Goal: Information Seeking & Learning: Learn about a topic

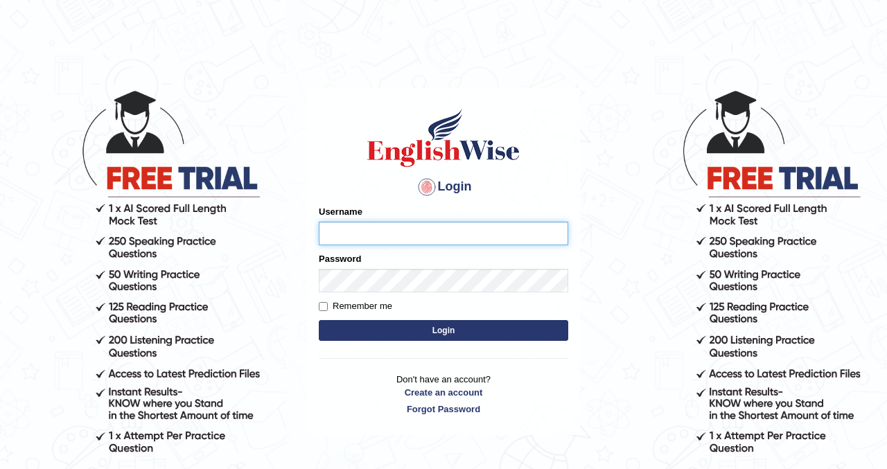
type input "kennyg_"
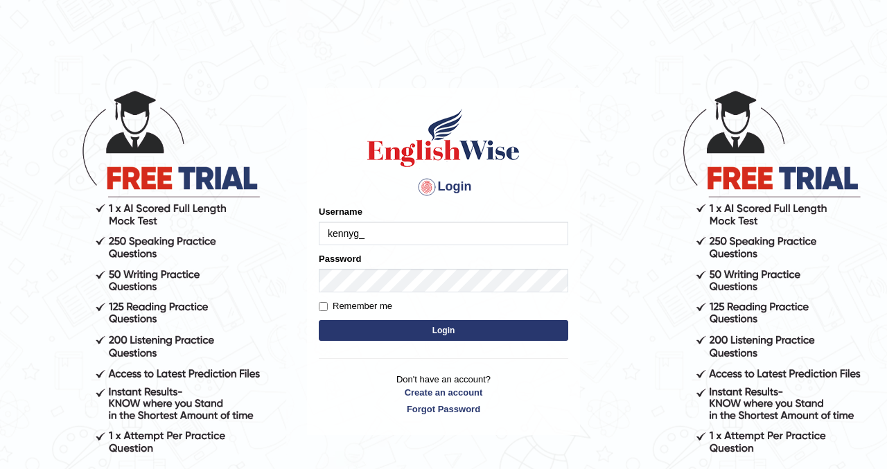
click at [439, 326] on button "Login" at bounding box center [443, 330] width 249 height 21
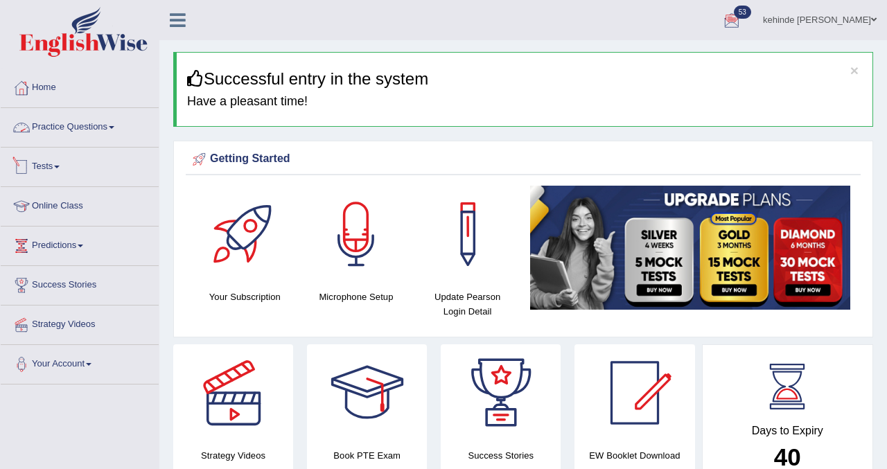
click at [87, 132] on link "Practice Questions" at bounding box center [80, 125] width 158 height 35
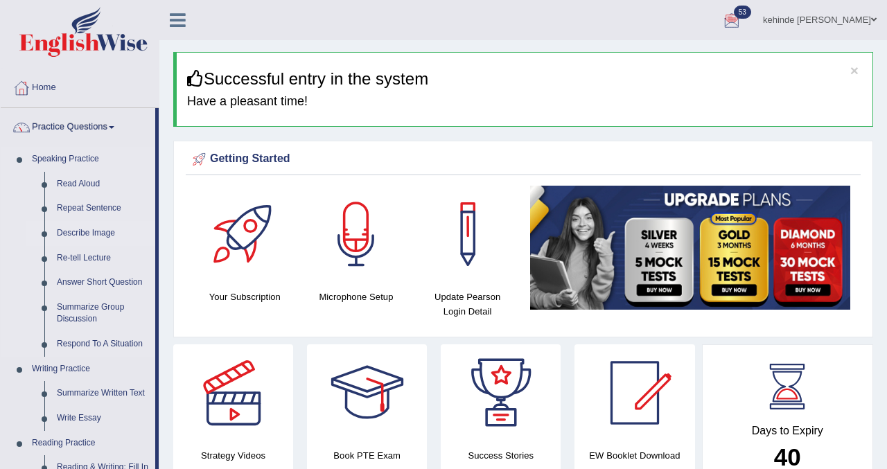
click at [146, 238] on link "Describe Image" at bounding box center [103, 233] width 105 height 25
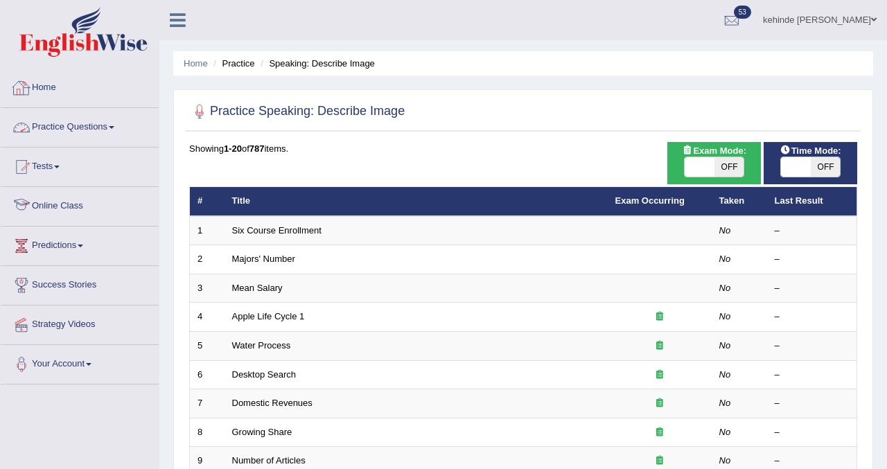
click at [59, 91] on link "Home" at bounding box center [80, 86] width 158 height 35
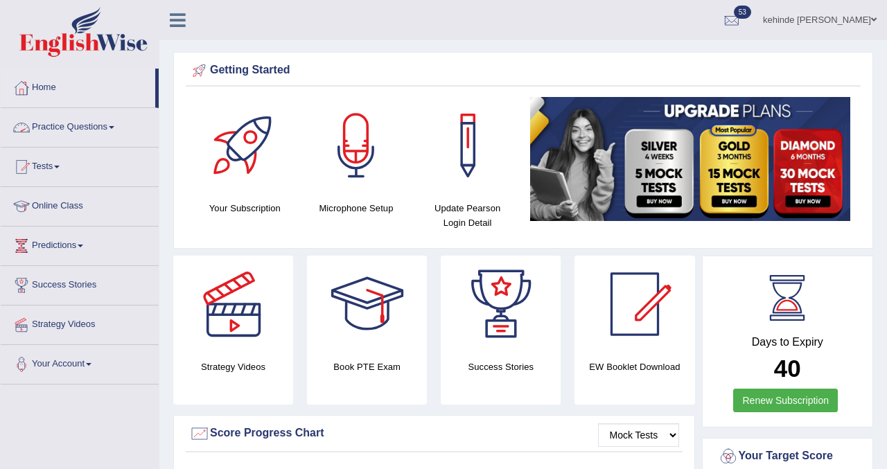
click at [67, 131] on link "Practice Questions" at bounding box center [80, 125] width 158 height 35
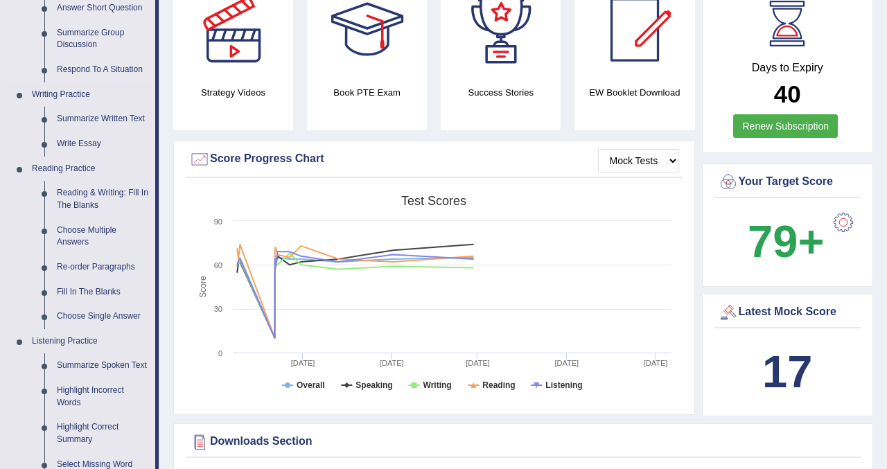
scroll to position [277, 0]
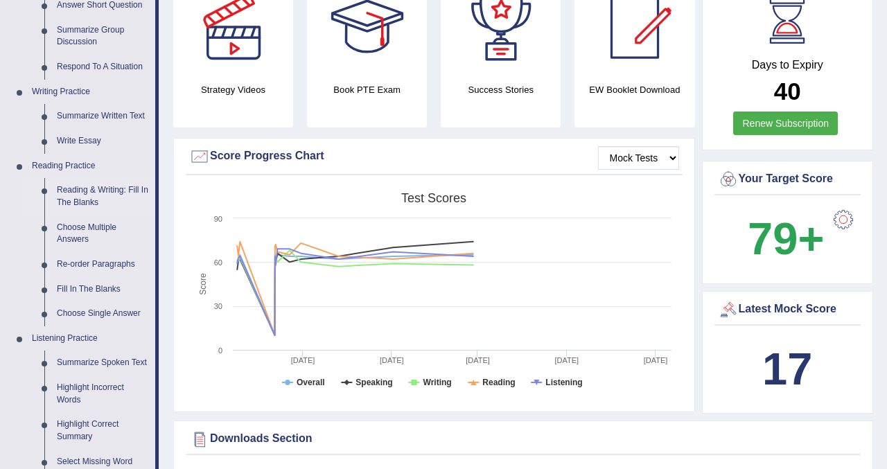
click at [100, 195] on link "Reading & Writing: Fill In The Blanks" at bounding box center [103, 196] width 105 height 37
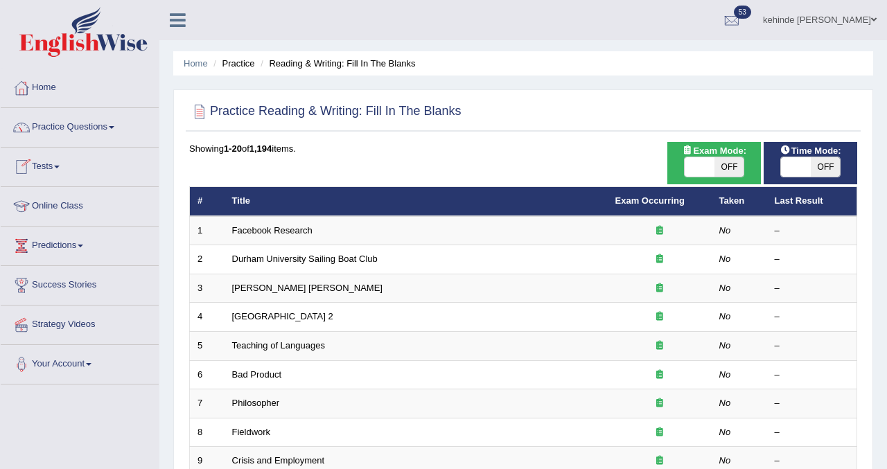
click at [737, 171] on span "OFF" at bounding box center [729, 166] width 30 height 19
checkbox input "true"
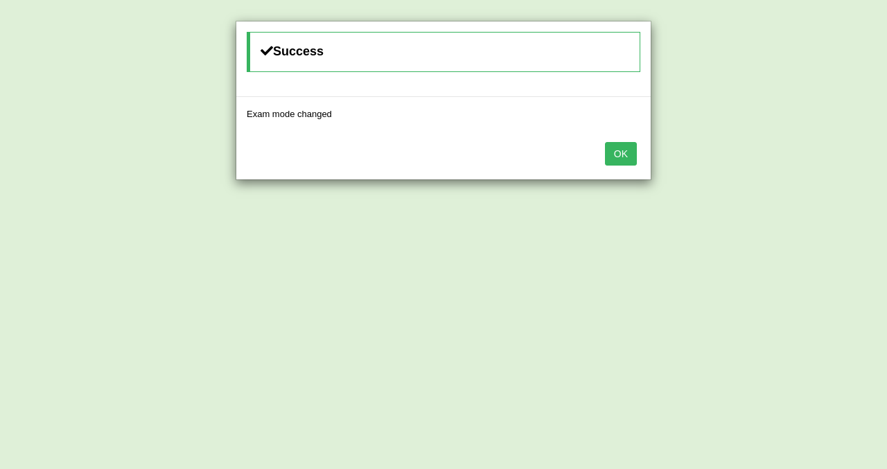
click at [624, 155] on button "OK" at bounding box center [621, 154] width 32 height 24
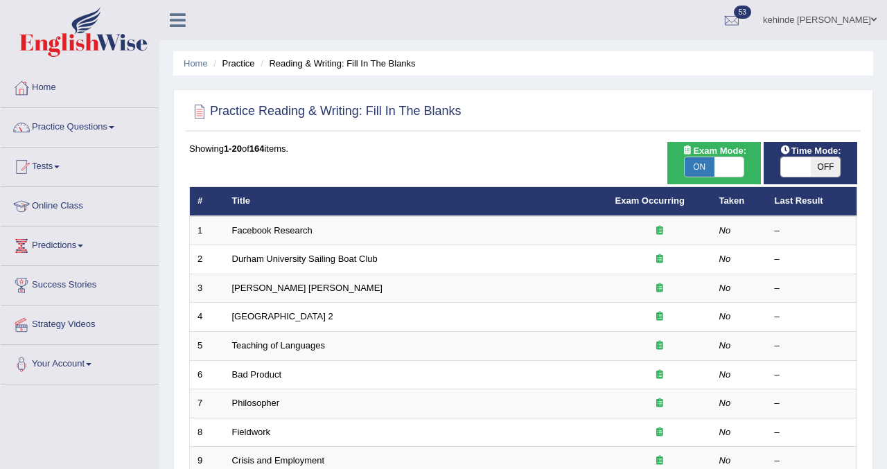
click at [826, 165] on span "OFF" at bounding box center [826, 166] width 30 height 19
checkbox input "true"
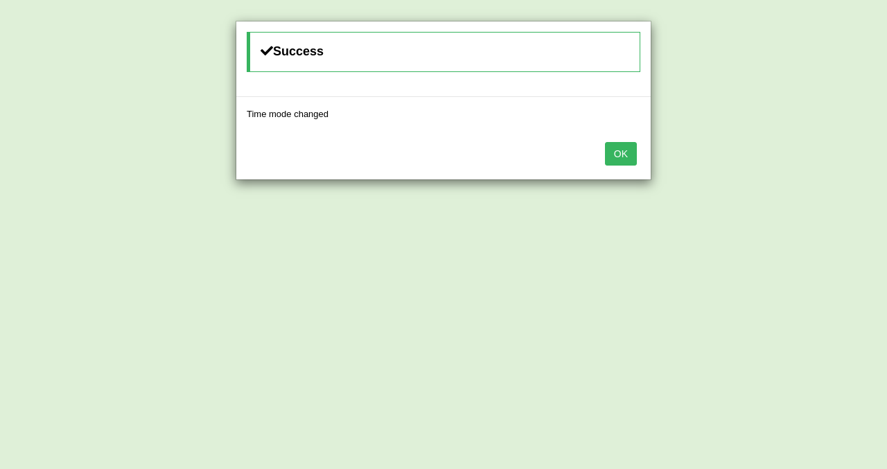
click at [629, 157] on button "OK" at bounding box center [621, 154] width 32 height 24
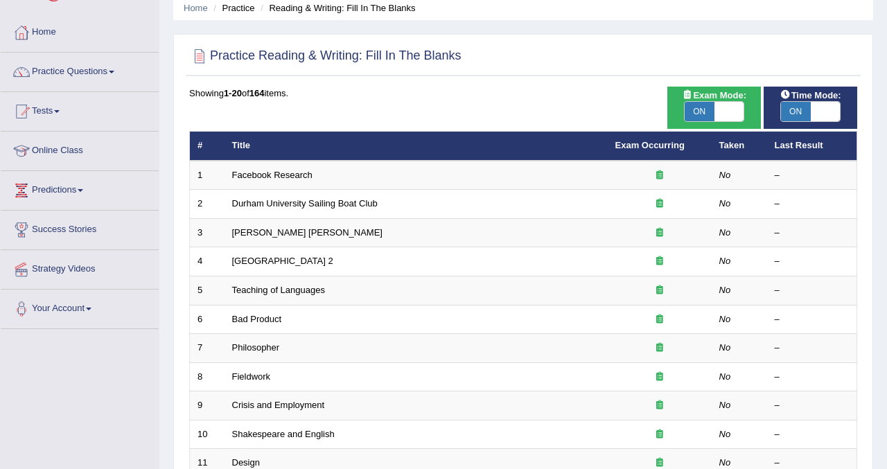
scroll to position [83, 0]
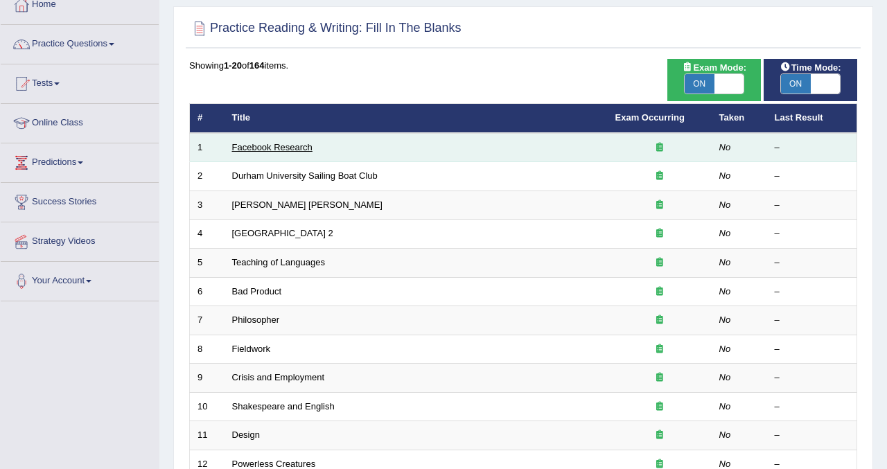
click at [258, 148] on link "Facebook Research" at bounding box center [272, 147] width 80 height 10
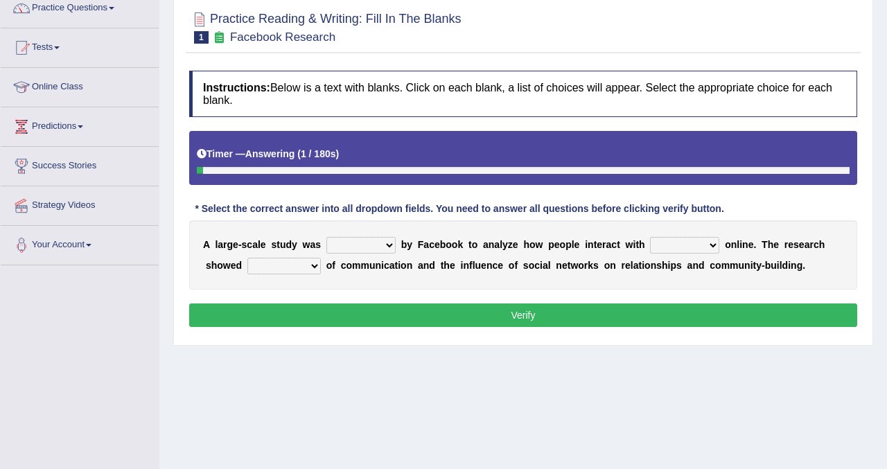
scroll to position [139, 0]
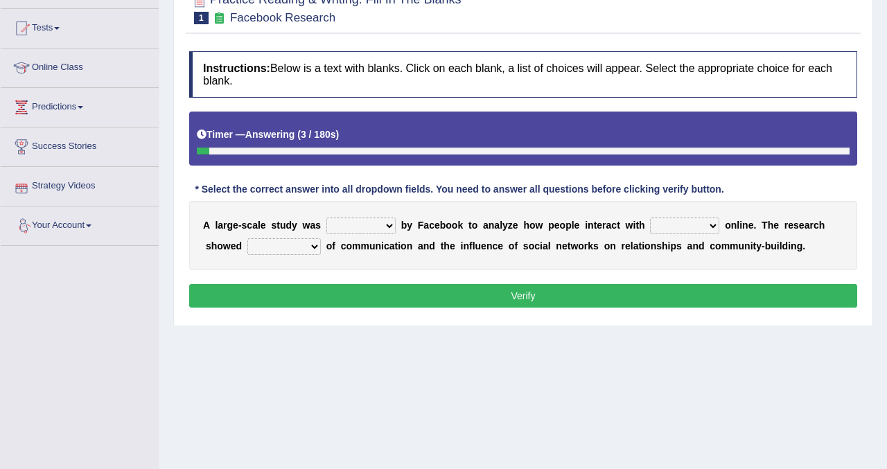
click at [390, 225] on select "surveyed had asked made" at bounding box center [360, 226] width 69 height 17
click at [713, 225] on select "together all each other another" at bounding box center [684, 226] width 69 height 17
select select "each other"
click at [651, 218] on select "together all each other another" at bounding box center [684, 226] width 69 height 17
click at [312, 245] on select "advantages standards fellowships patterns" at bounding box center [283, 246] width 73 height 17
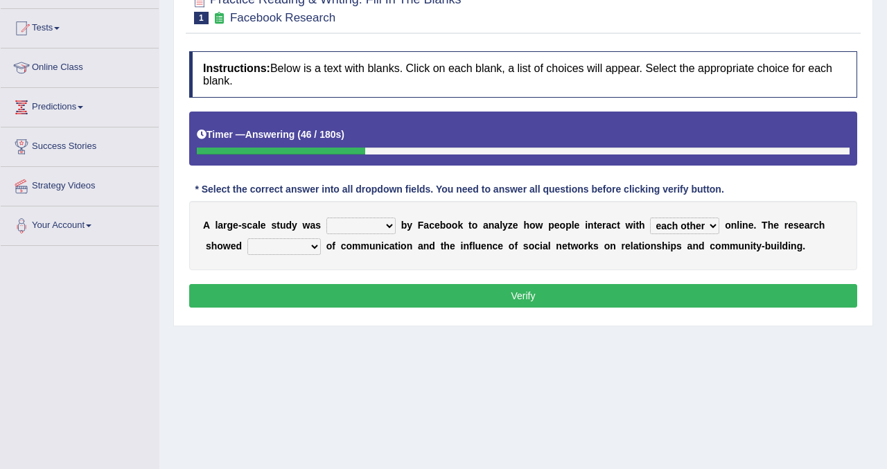
select select "advantages"
click at [247, 238] on select "advantages standards fellowships patterns" at bounding box center [283, 246] width 73 height 17
click at [312, 245] on select "advantages standards fellowships patterns" at bounding box center [283, 246] width 73 height 17
click at [389, 227] on select "surveyed had asked made" at bounding box center [360, 226] width 69 height 17
select select "made"
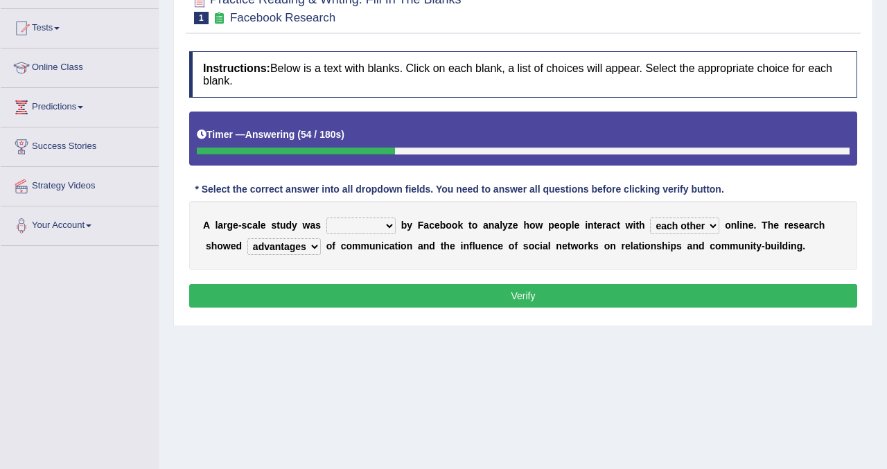
click at [326, 218] on select "surveyed had asked made" at bounding box center [360, 226] width 69 height 17
click at [450, 304] on button "Verify" at bounding box center [523, 296] width 668 height 24
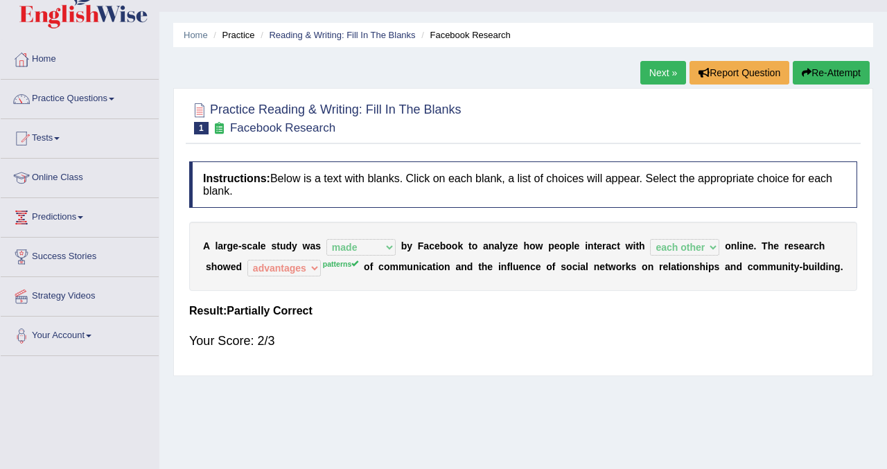
scroll to position [28, 0]
click at [834, 73] on button "Re-Attempt" at bounding box center [831, 74] width 77 height 24
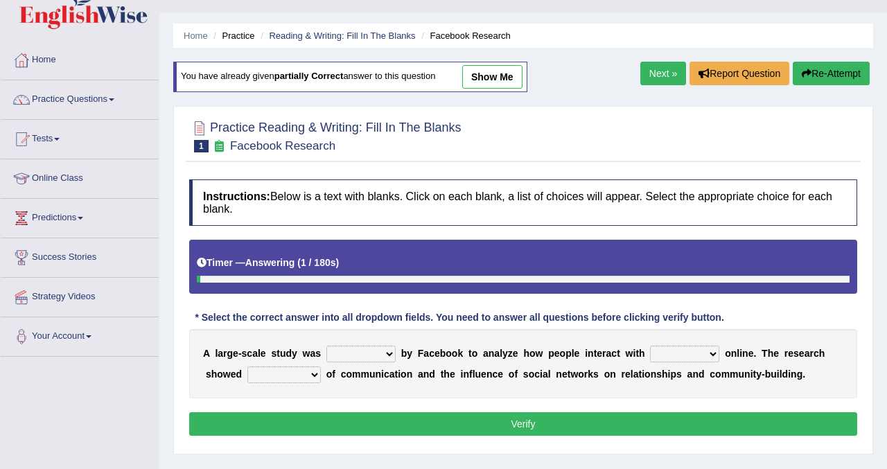
click at [387, 356] on select "surveyed had asked made" at bounding box center [360, 354] width 69 height 17
select select "made"
click at [326, 346] on select "surveyed had asked made" at bounding box center [360, 354] width 69 height 17
click at [309, 371] on select "advantages standards fellowships patterns" at bounding box center [283, 375] width 73 height 17
select select "patterns"
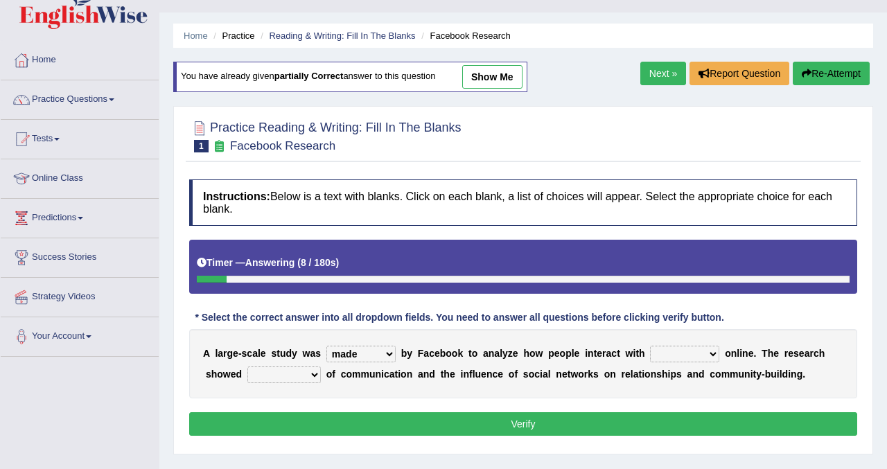
click at [247, 367] on select "advantages standards fellowships patterns" at bounding box center [283, 375] width 73 height 17
click at [719, 356] on select "together all each other another" at bounding box center [684, 354] width 69 height 17
select select "each other"
click at [651, 346] on select "together all each other another" at bounding box center [684, 354] width 69 height 17
click at [574, 432] on button "Verify" at bounding box center [523, 424] width 668 height 24
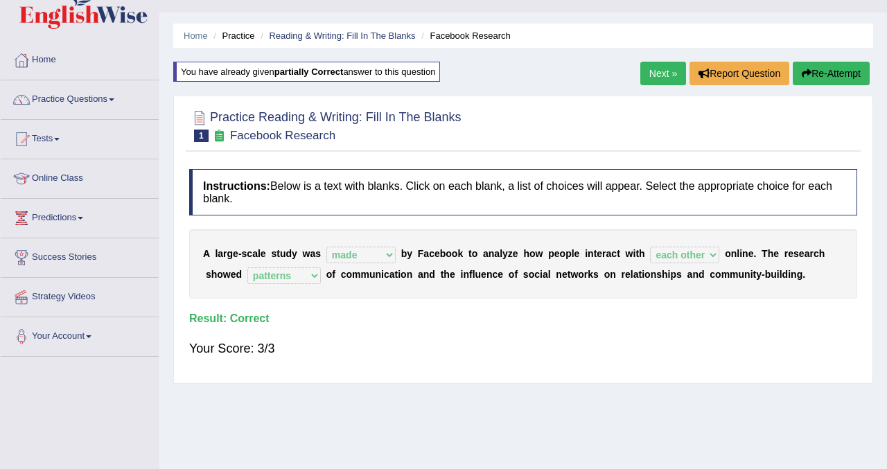
click at [654, 75] on link "Next »" at bounding box center [663, 74] width 46 height 24
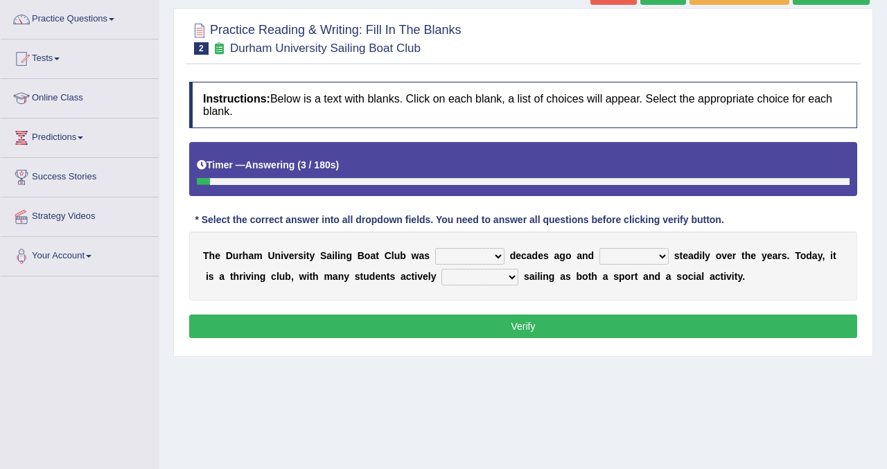
scroll to position [111, 0]
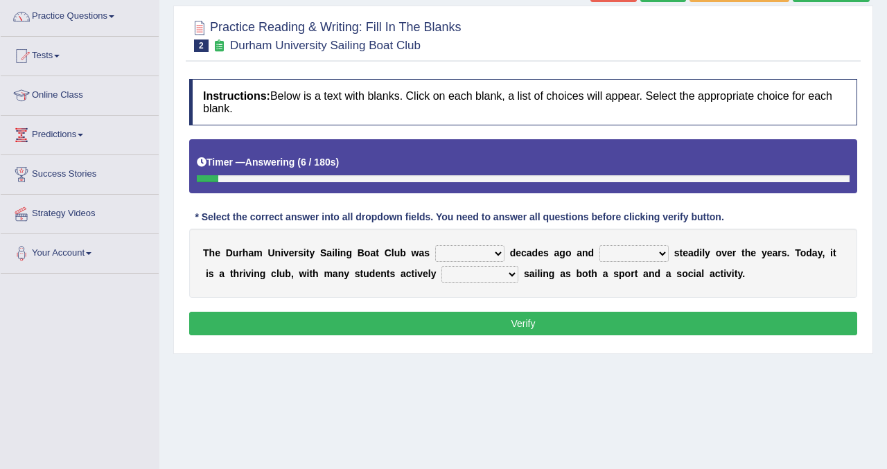
click at [490, 250] on select "found fund founded find" at bounding box center [469, 253] width 69 height 17
select select "founded"
click at [435, 245] on select "found fund founded find" at bounding box center [469, 253] width 69 height 17
click at [656, 252] on select "grow growing has grown grown" at bounding box center [633, 253] width 69 height 17
select select "has grown"
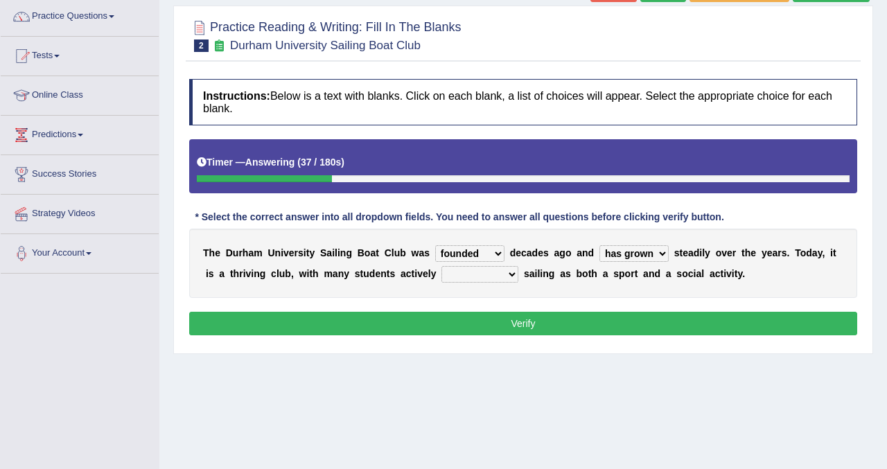
click at [599, 245] on select "grow growing has grown grown" at bounding box center [633, 253] width 69 height 17
click at [505, 272] on select "enjoy enjoyed are enjoying enjoying" at bounding box center [479, 274] width 77 height 17
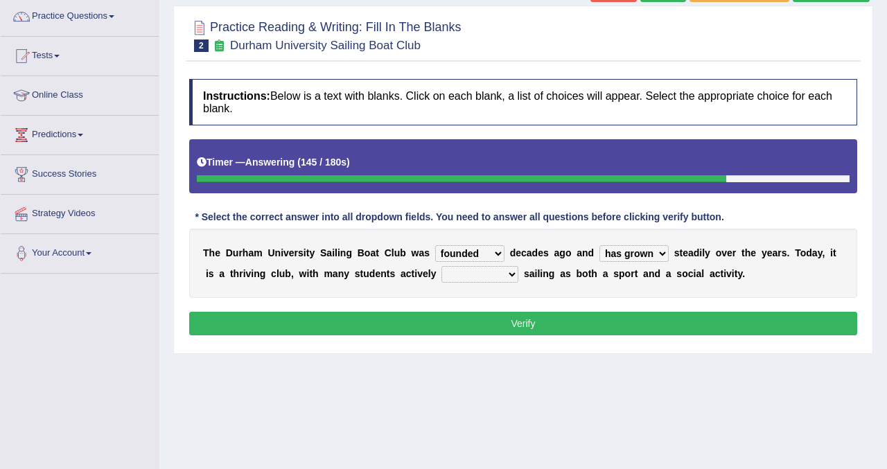
select select "enjoyed"
click at [441, 266] on select "enjoy enjoyed are enjoying enjoying" at bounding box center [479, 274] width 77 height 17
click at [489, 322] on button "Verify" at bounding box center [523, 324] width 668 height 24
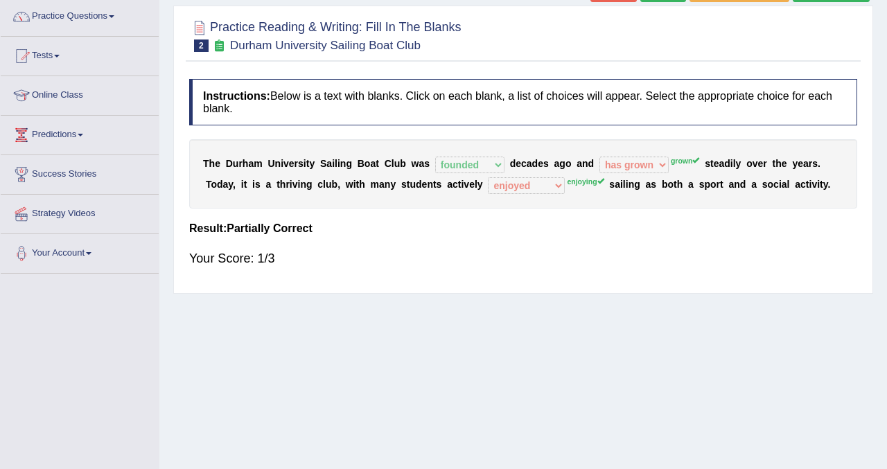
click at [881, 75] on div "Home Practice Reading & Writing: Fill In The Blanks Durham University Sailing B…" at bounding box center [523, 235] width 728 height 693
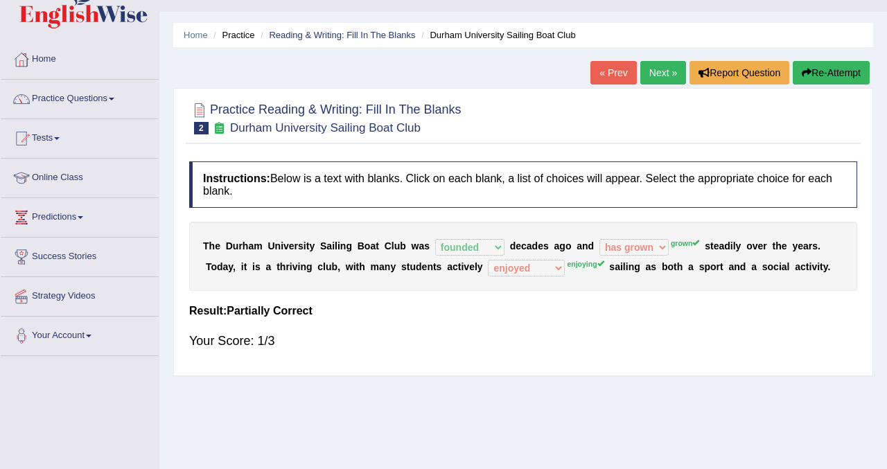
scroll to position [28, 0]
click at [834, 78] on button "Re-Attempt" at bounding box center [831, 74] width 77 height 24
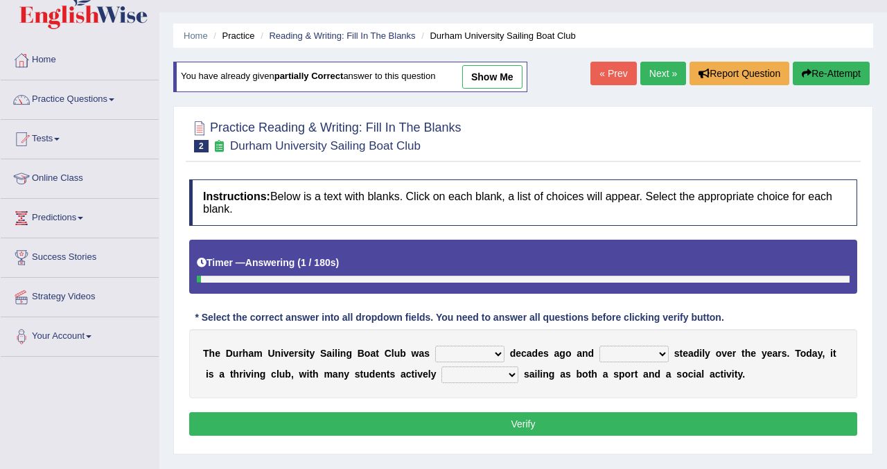
click at [496, 351] on select "found fund founded find" at bounding box center [469, 354] width 69 height 17
select select "founded"
click at [435, 346] on select "found fund founded find" at bounding box center [469, 354] width 69 height 17
click at [660, 353] on select "grow growing has grown grown" at bounding box center [633, 354] width 69 height 17
select select "grown"
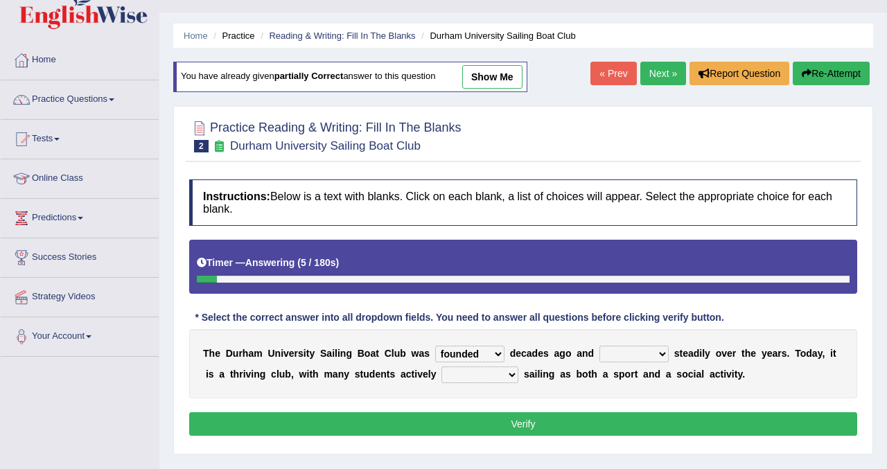
click at [599, 346] on select "grow growing has grown grown" at bounding box center [633, 354] width 69 height 17
click at [507, 375] on select "enjoy enjoyed are enjoying enjoying" at bounding box center [479, 375] width 77 height 17
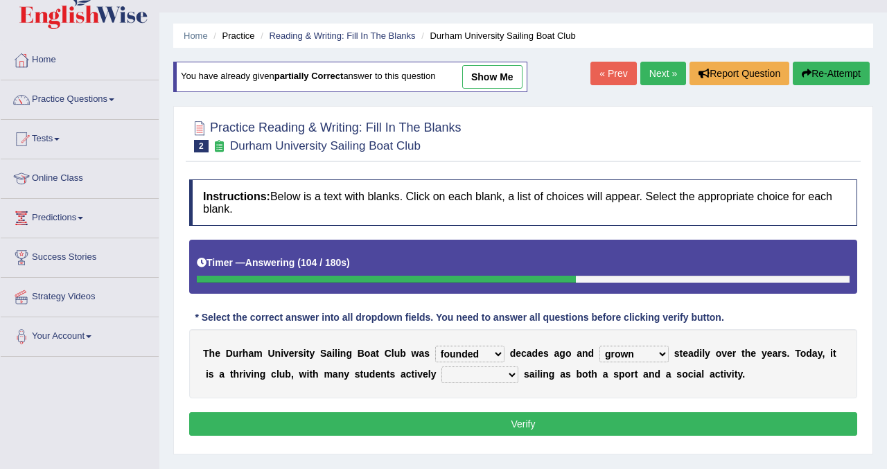
select select "enjoy"
click at [441, 367] on select "enjoy enjoyed are enjoying enjoying" at bounding box center [479, 375] width 77 height 17
click at [451, 421] on button "Verify" at bounding box center [523, 424] width 668 height 24
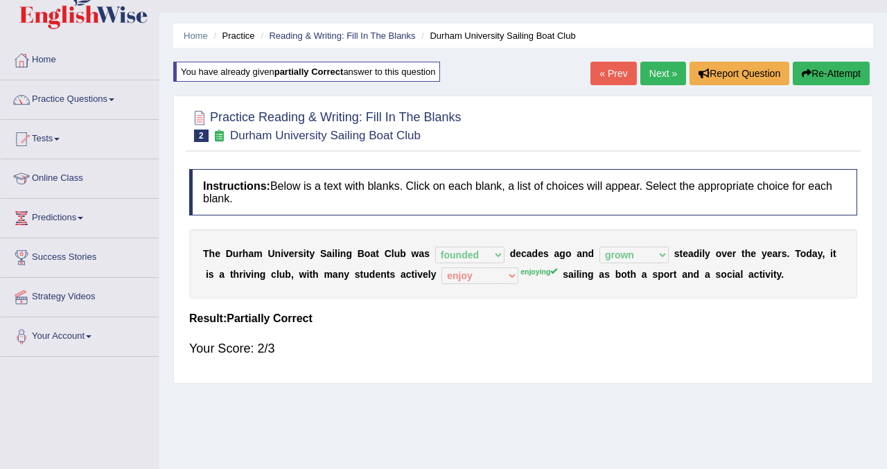
click at [845, 72] on button "Re-Attempt" at bounding box center [831, 74] width 77 height 24
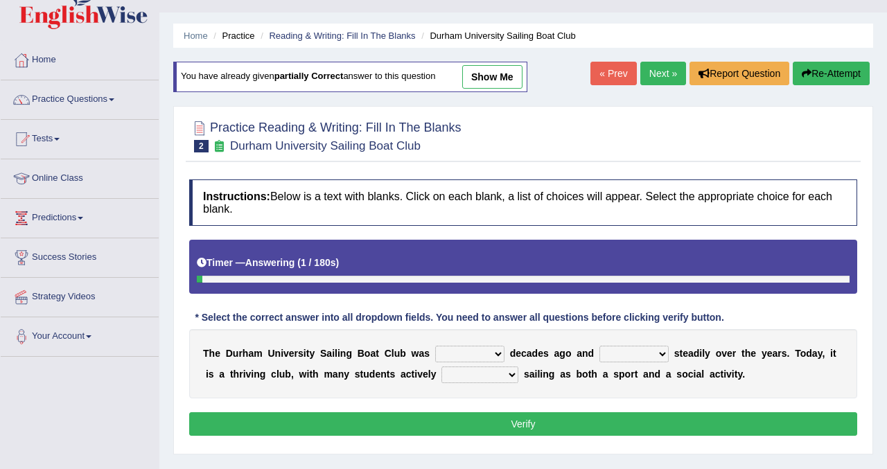
click at [507, 378] on select "enjoy enjoyed are enjoying enjoying" at bounding box center [479, 375] width 77 height 17
select select "enjoying"
click at [441, 367] on select "enjoy enjoyed are enjoying enjoying" at bounding box center [479, 375] width 77 height 17
click at [498, 351] on select "found fund founded find" at bounding box center [469, 354] width 69 height 17
select select "founded"
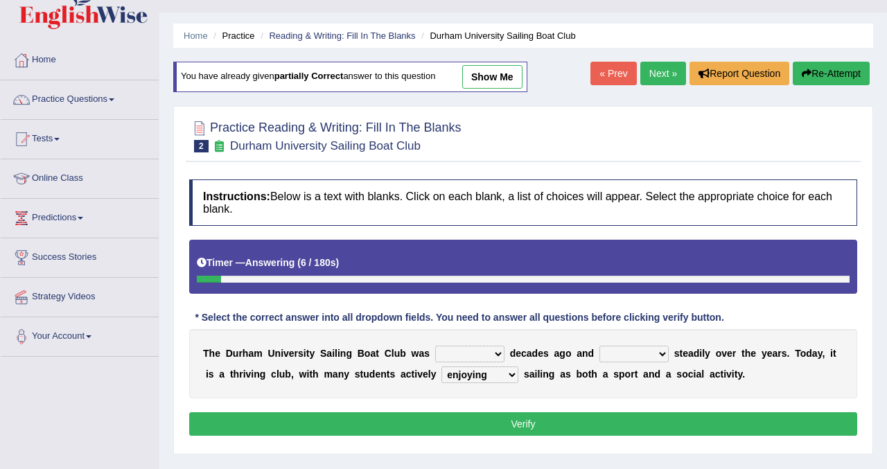
click at [435, 346] on select "found fund founded find" at bounding box center [469, 354] width 69 height 17
click at [662, 351] on select "grow growing has grown grown" at bounding box center [633, 354] width 69 height 17
select select "grown"
click at [599, 346] on select "grow growing has grown grown" at bounding box center [633, 354] width 69 height 17
click at [511, 423] on button "Verify" at bounding box center [523, 424] width 668 height 24
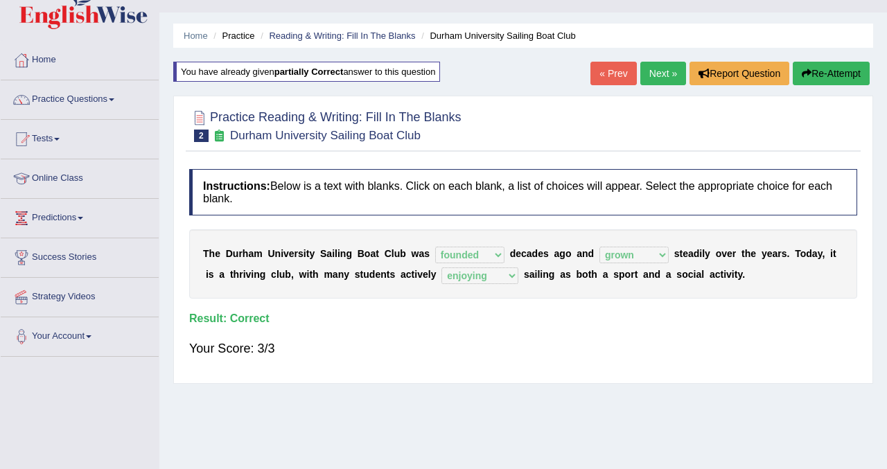
click at [661, 77] on link "Next »" at bounding box center [663, 74] width 46 height 24
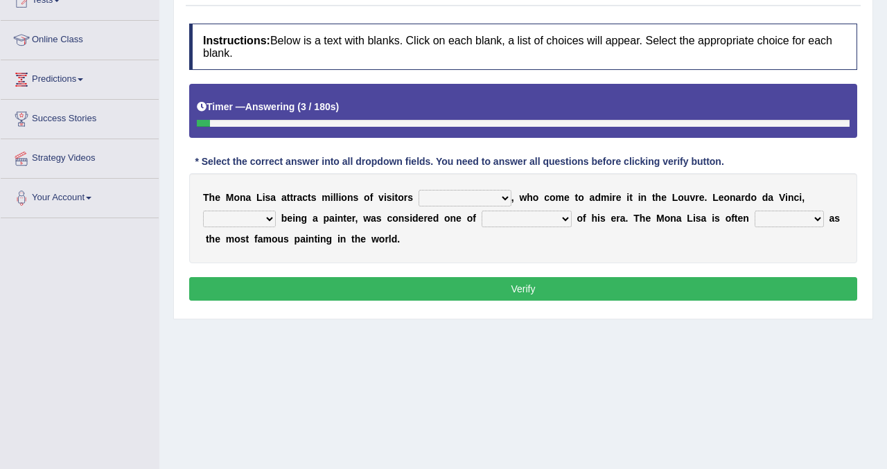
scroll to position [194, 0]
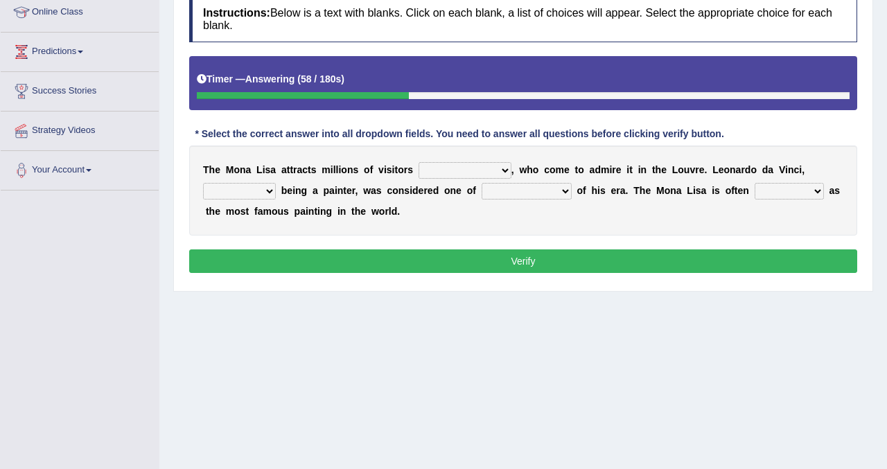
click at [881, 29] on div "Home Practice Reading & Writing: Fill In The [PERSON_NAME] [PERSON_NAME] « Prev…" at bounding box center [523, 152] width 728 height 693
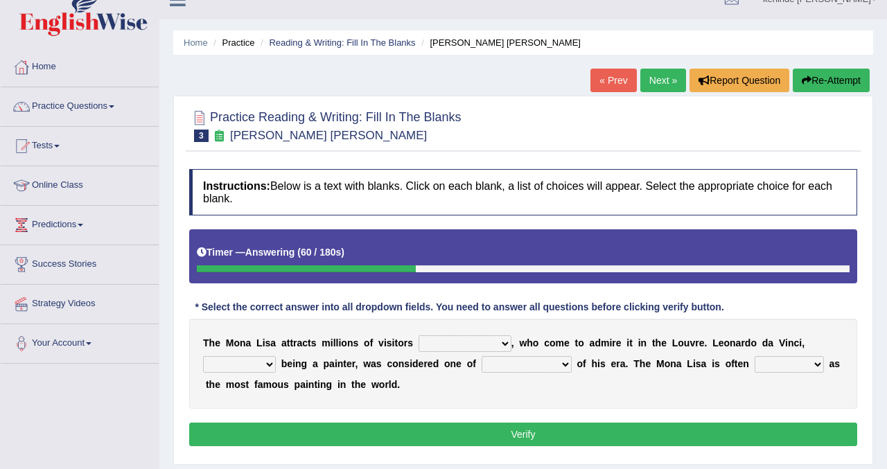
scroll to position [0, 0]
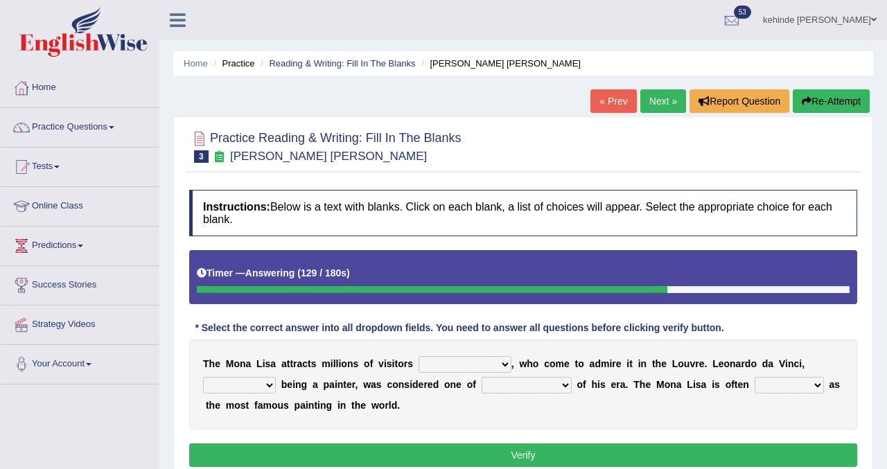
click at [506, 362] on select "around the year the all year all year round per year" at bounding box center [465, 364] width 93 height 17
select select "around the year"
click at [419, 356] on select "around the year the all year all year round per year" at bounding box center [465, 364] width 93 height 17
click at [268, 383] on select "rather than as much as as well as as long as" at bounding box center [239, 385] width 73 height 17
select select "as well as"
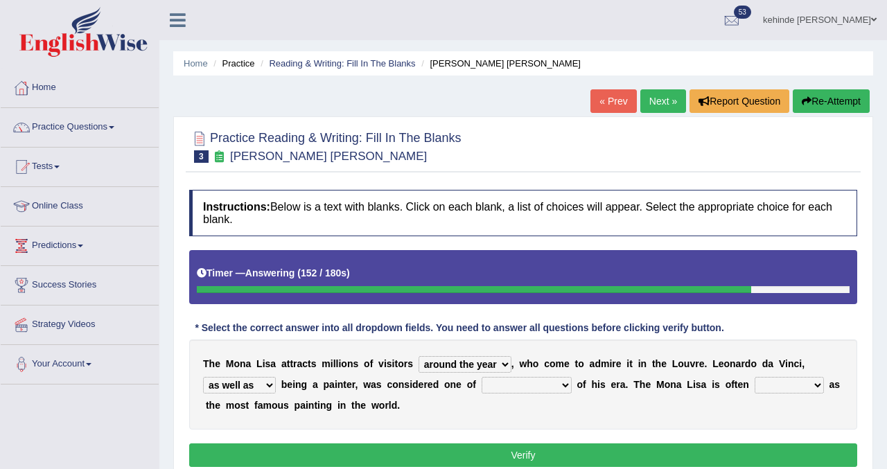
click at [203, 377] on select "rather than as much as as well as as long as" at bounding box center [239, 385] width 73 height 17
click at [568, 385] on select "better artists artist the better artist the best artists" at bounding box center [527, 385] width 90 height 17
select select "the best artists"
click at [482, 377] on select "better artists artist the better artist the best artists" at bounding box center [527, 385] width 90 height 17
click at [822, 385] on select "classified suggested predicted described" at bounding box center [789, 385] width 69 height 17
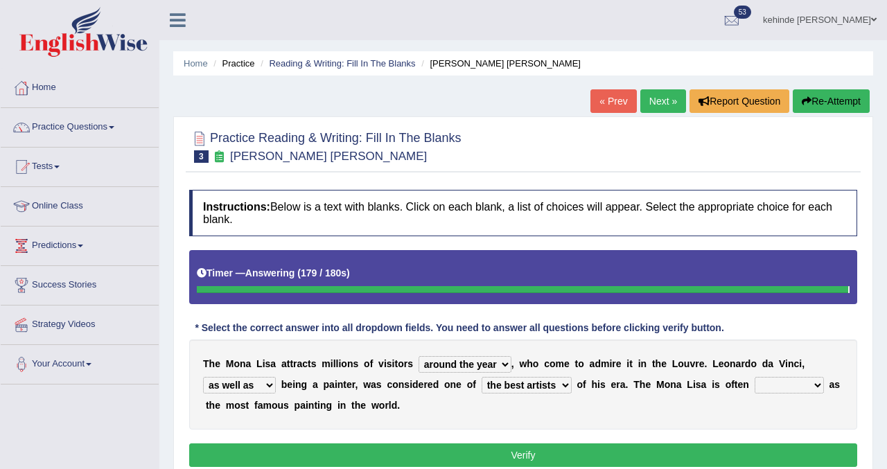
select select "suggested"
click at [755, 377] on select "classified suggested predicted described" at bounding box center [789, 385] width 69 height 17
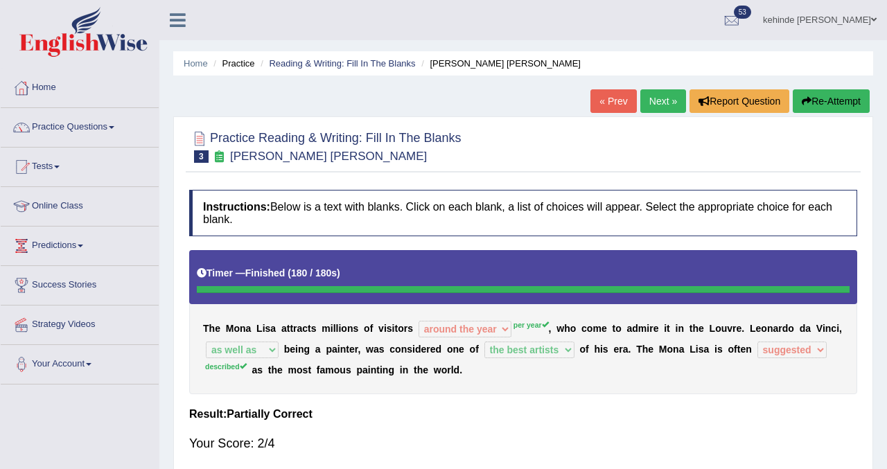
click at [835, 105] on button "Re-Attempt" at bounding box center [831, 101] width 77 height 24
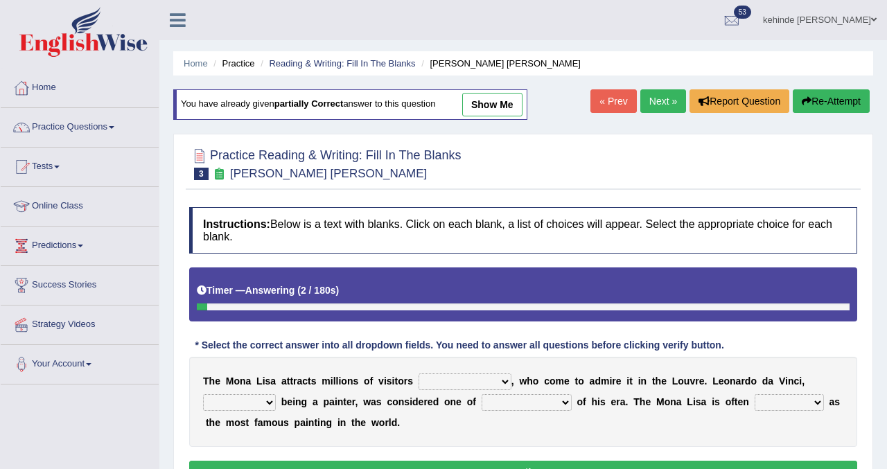
click at [503, 381] on select "around the year the all year all year round per year" at bounding box center [465, 382] width 93 height 17
select select "per year"
click at [419, 374] on select "around the year the all year all year round per year" at bounding box center [465, 382] width 93 height 17
click at [270, 398] on select "rather than as much as as well as as long as" at bounding box center [239, 402] width 73 height 17
click at [203, 394] on select "rather than as much as as well as as long as" at bounding box center [239, 402] width 73 height 17
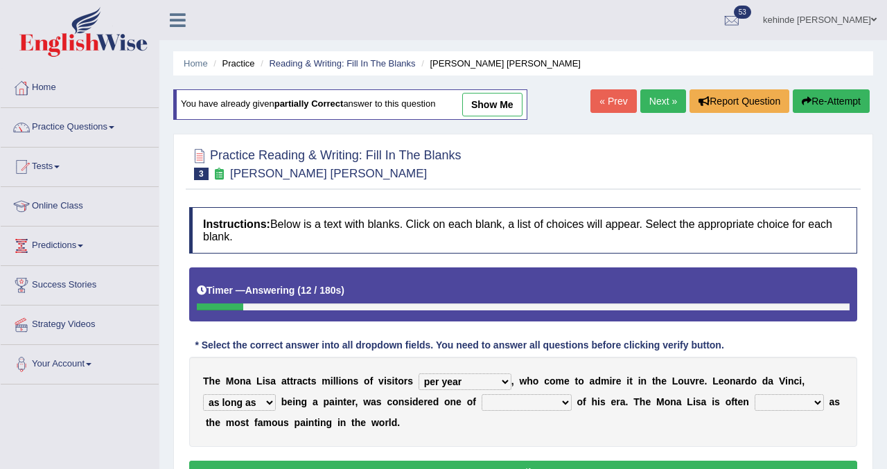
click at [264, 404] on select "rather than as much as as well as as long as" at bounding box center [239, 402] width 73 height 17
select select "as well as"
click at [203, 394] on select "rather than as much as as well as as long as" at bounding box center [239, 402] width 73 height 17
click at [563, 401] on select "better artists artist the better artist the best artists" at bounding box center [527, 402] width 90 height 17
select select "the best artists"
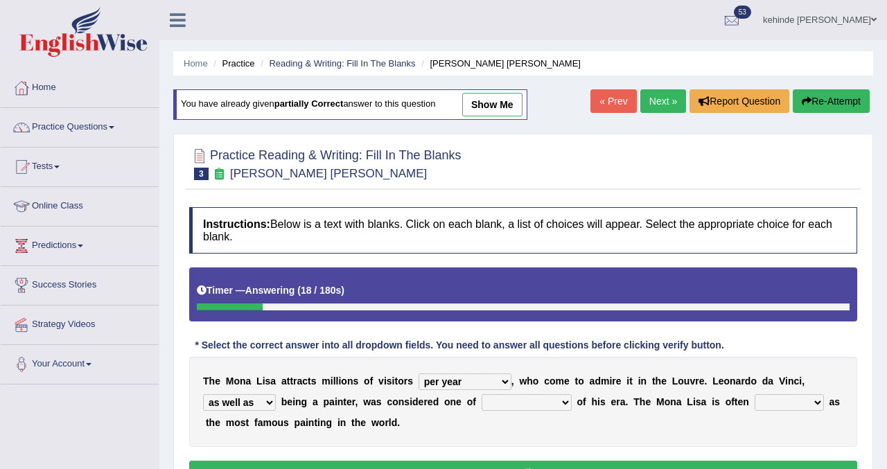
click at [482, 394] on select "better artists artist the better artist the best artists" at bounding box center [527, 402] width 90 height 17
click at [819, 401] on select "classified suggested predicted described" at bounding box center [789, 402] width 69 height 17
select select "suggested"
click at [755, 394] on select "classified suggested predicted described" at bounding box center [789, 402] width 69 height 17
click at [816, 401] on select "classified suggested predicted described" at bounding box center [789, 402] width 69 height 17
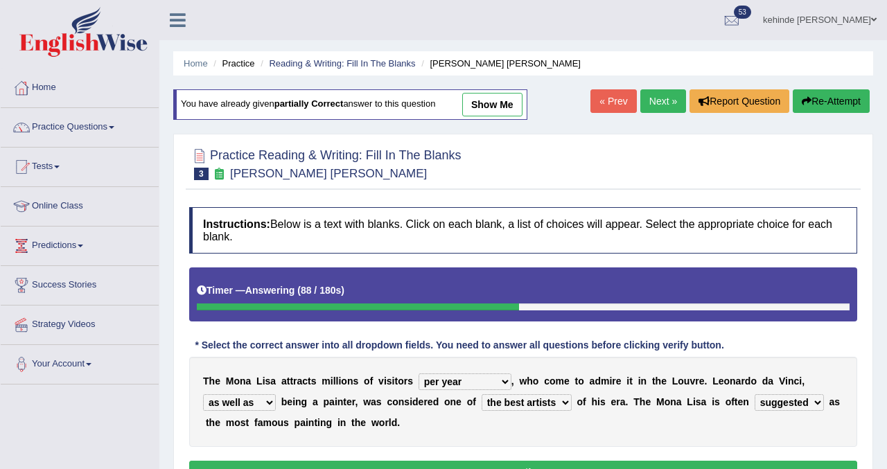
click at [536, 465] on button "Verify" at bounding box center [523, 473] width 668 height 24
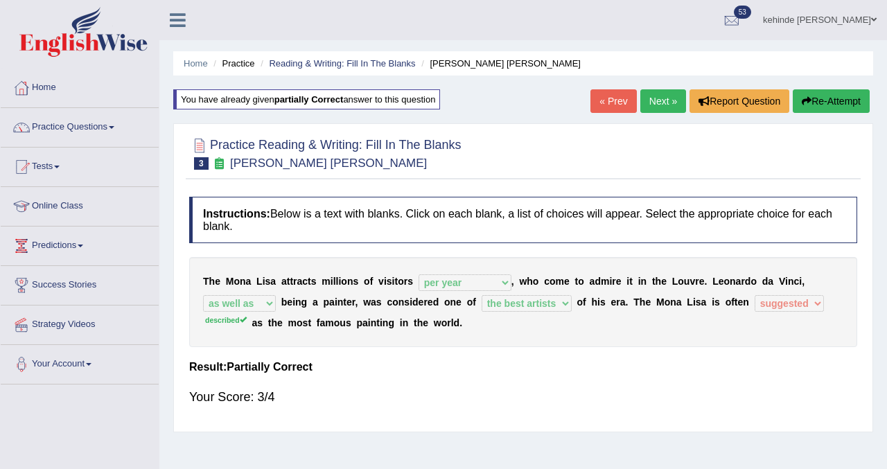
click at [659, 103] on link "Next »" at bounding box center [663, 101] width 46 height 24
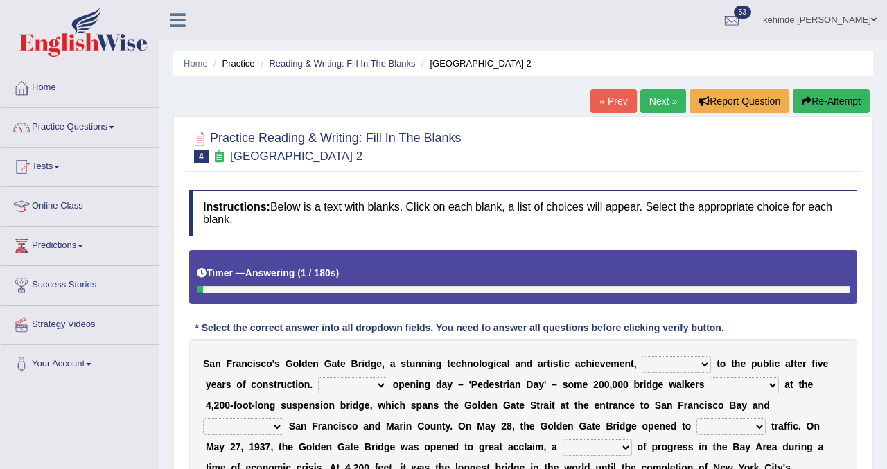
click at [862, 256] on div "Practice Reading & Writing: Fill In The Blanks 4 [GEOGRAPHIC_DATA] 2 Instructio…" at bounding box center [523, 352] width 700 height 473
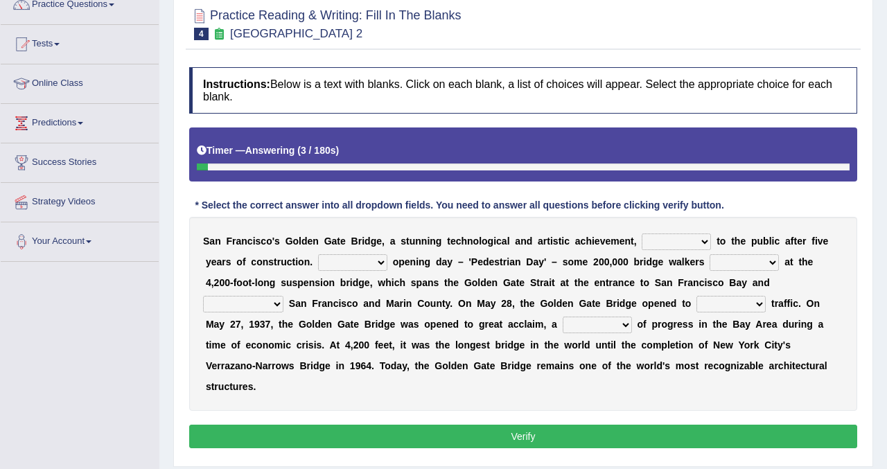
scroll to position [139, 0]
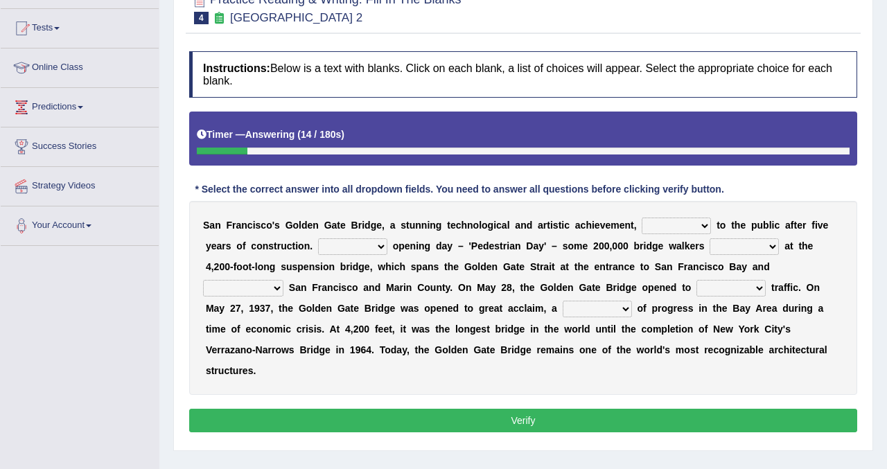
click at [705, 222] on select "opens closes appears equals" at bounding box center [676, 226] width 69 height 17
select select "opens"
click at [642, 218] on select "opens closes appears equals" at bounding box center [676, 226] width 69 height 17
click at [376, 246] on select "On During Since When" at bounding box center [352, 246] width 69 height 17
select select "On"
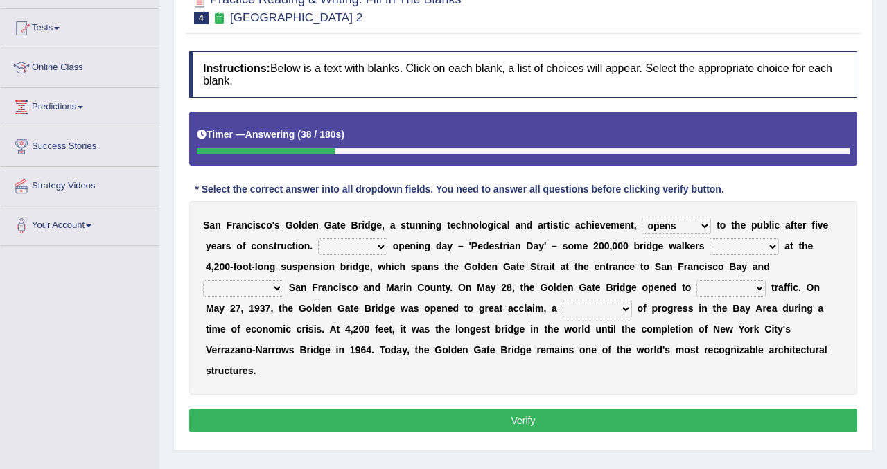
click at [318, 238] on select "On During Since When" at bounding box center [352, 246] width 69 height 17
click at [769, 247] on select "stationed looked marveled laughed" at bounding box center [744, 246] width 69 height 17
select select "stationed"
click at [710, 238] on select "stationed looked marveled laughed" at bounding box center [744, 246] width 69 height 17
click at [281, 285] on select "separates connects channels differentiates" at bounding box center [243, 288] width 80 height 17
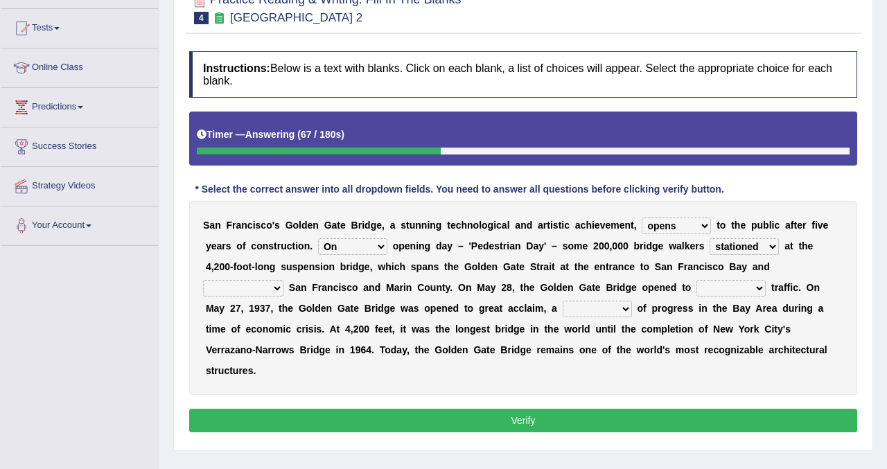
select select "channels"
click at [203, 280] on select "separates connects channels differentiates" at bounding box center [243, 288] width 80 height 17
click at [757, 291] on select "aquatic vehicular airborne watertight" at bounding box center [730, 288] width 69 height 17
click at [696, 280] on select "aquatic vehicular airborne watertight" at bounding box center [730, 288] width 69 height 17
click at [762, 289] on select "aquatic vehicular airborne watertight" at bounding box center [730, 288] width 69 height 17
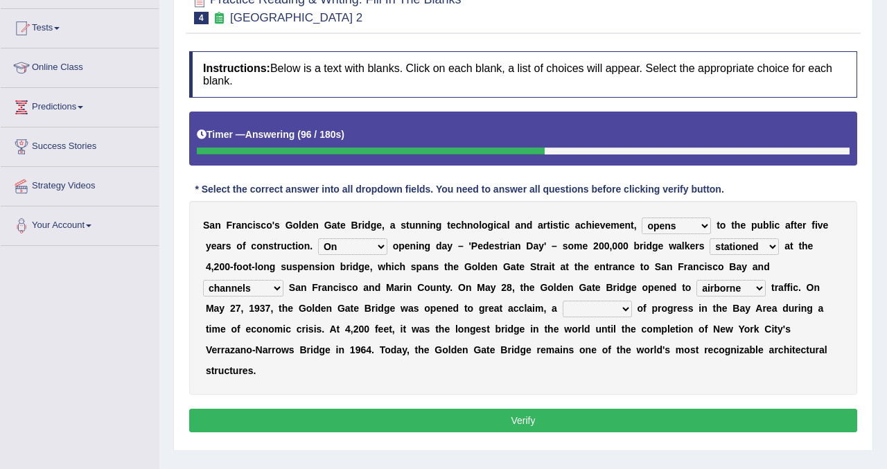
select select "aquatic"
click at [696, 280] on select "aquatic vehicular airborne watertight" at bounding box center [730, 288] width 69 height 17
click at [631, 309] on select "denial symbol technique yield" at bounding box center [597, 309] width 69 height 17
select select "symbol"
click at [564, 301] on select "denial symbol technique yield" at bounding box center [597, 309] width 69 height 17
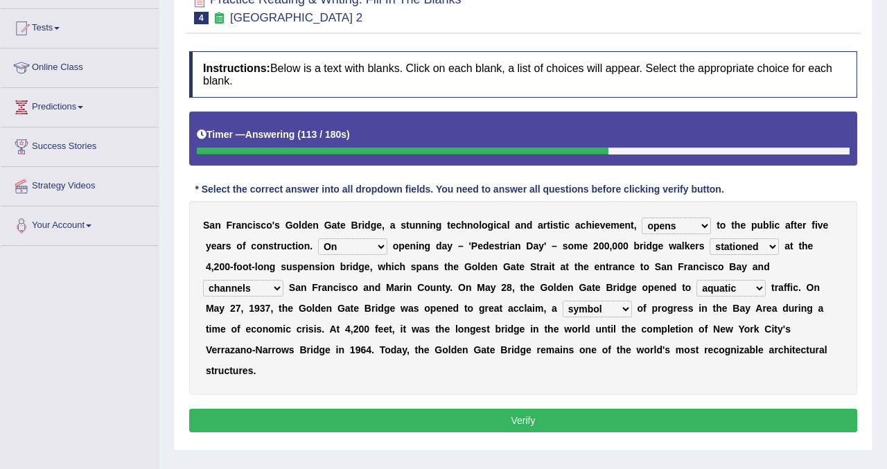
click at [534, 421] on button "Verify" at bounding box center [523, 421] width 668 height 24
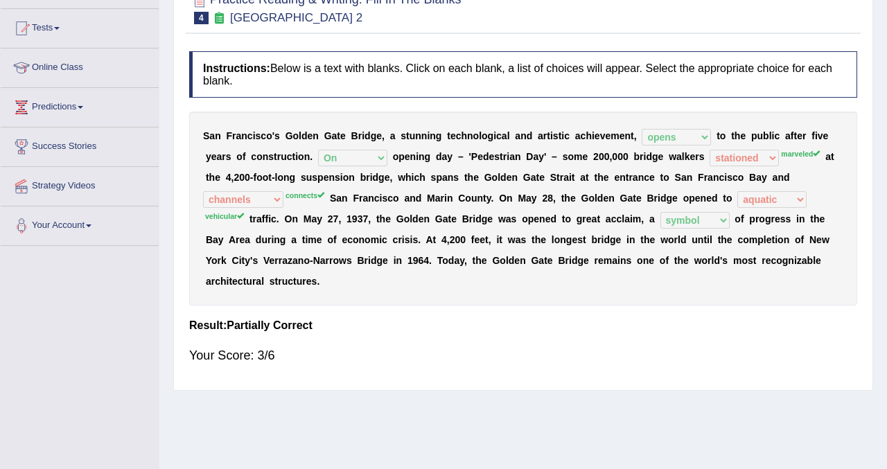
click at [869, 85] on div "Practice Reading & Writing: Fill In The Blanks 4 Golden Gate Bridge 2 Instructi…" at bounding box center [523, 184] width 700 height 413
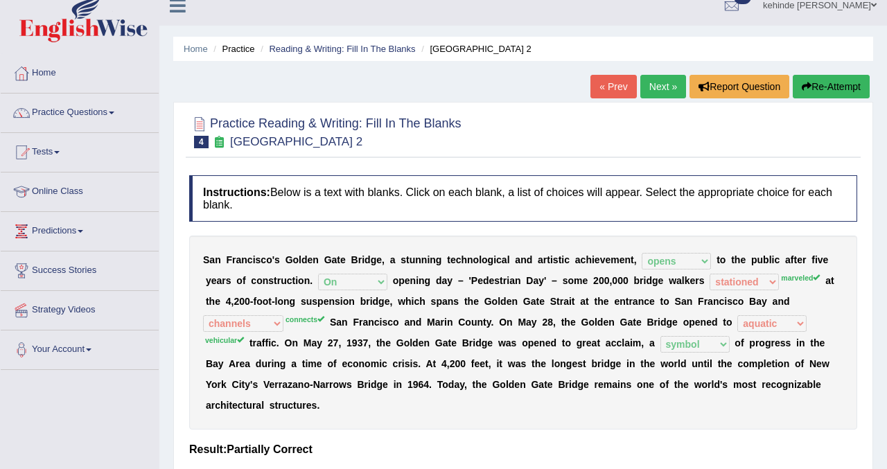
scroll to position [0, 0]
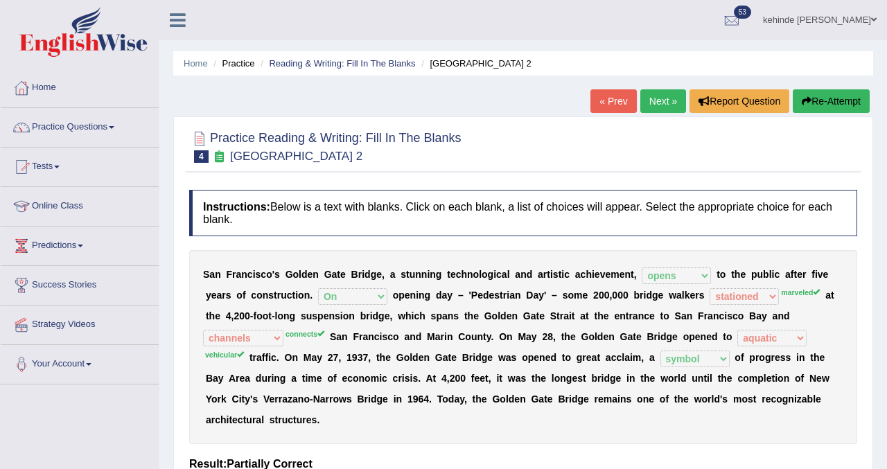
click at [840, 103] on button "Re-Attempt" at bounding box center [831, 101] width 77 height 24
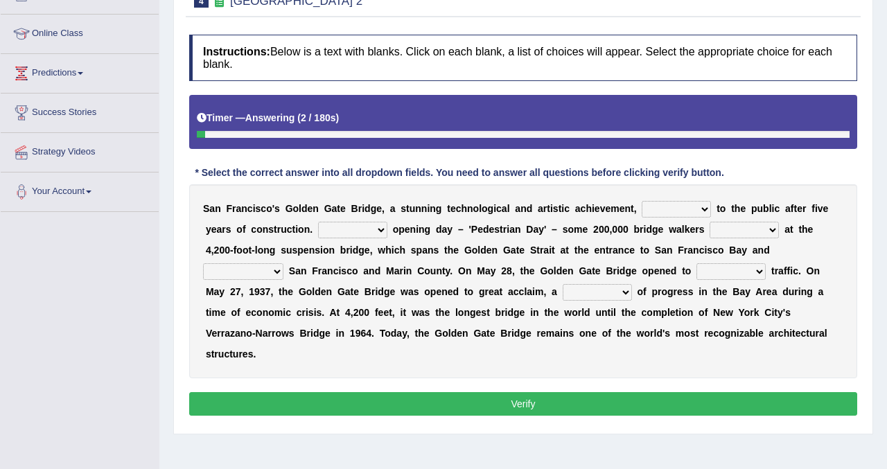
scroll to position [194, 0]
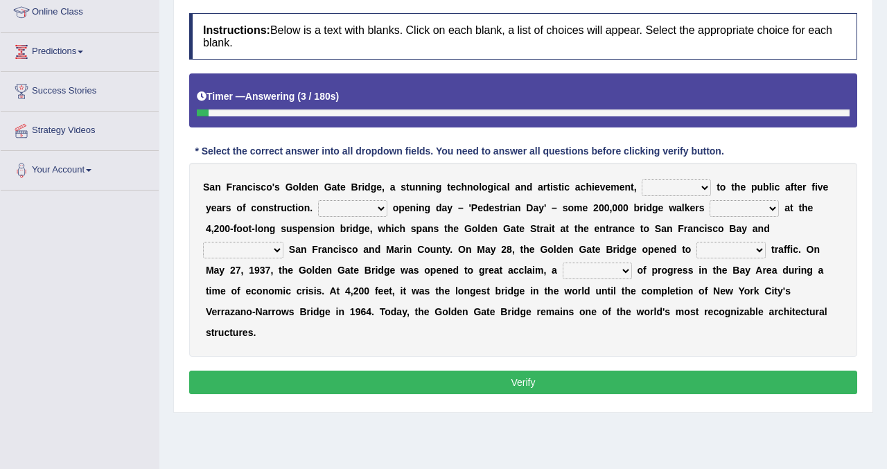
click at [703, 193] on select "opens closes appears equals" at bounding box center [676, 187] width 69 height 17
select select "opens"
click at [642, 179] on select "opens closes appears equals" at bounding box center [676, 187] width 69 height 17
click at [773, 210] on select "stationed looked marveled laughed" at bounding box center [744, 208] width 69 height 17
select select "marveled"
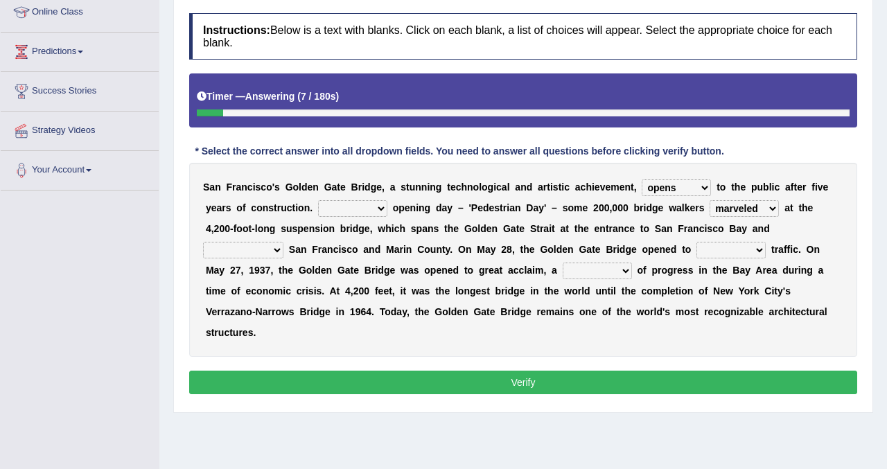
click at [710, 200] on select "stationed looked marveled laughed" at bounding box center [744, 208] width 69 height 17
click at [277, 249] on select "separates connects channels differentiates" at bounding box center [243, 250] width 80 height 17
select select "connects"
click at [203, 242] on select "separates connects channels differentiates" at bounding box center [243, 250] width 80 height 17
click at [757, 248] on select "aquatic vehicular airborne watertight" at bounding box center [730, 250] width 69 height 17
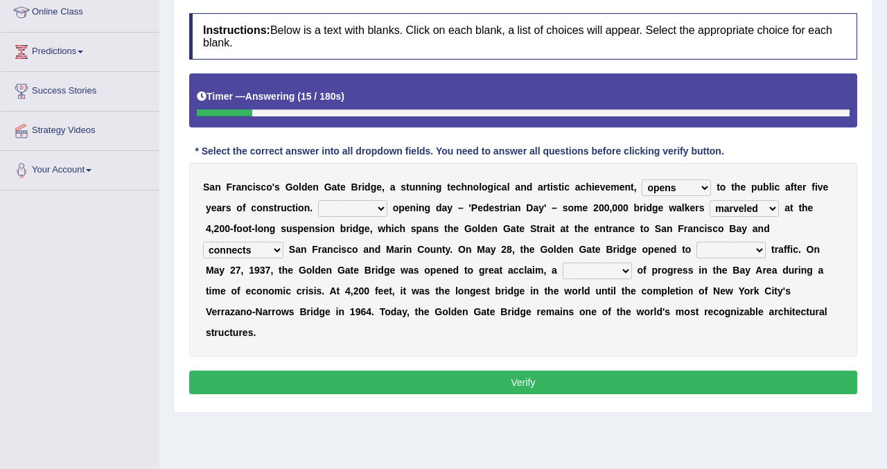
click at [696, 242] on select "aquatic vehicular airborne watertight" at bounding box center [730, 250] width 69 height 17
click at [760, 249] on select "aquatic vehicular airborne watertight" at bounding box center [730, 250] width 69 height 17
select select "vehicular"
click at [696, 242] on select "aquatic vehicular airborne watertight" at bounding box center [730, 250] width 69 height 17
click at [631, 270] on select "denial symbol technique yield" at bounding box center [597, 271] width 69 height 17
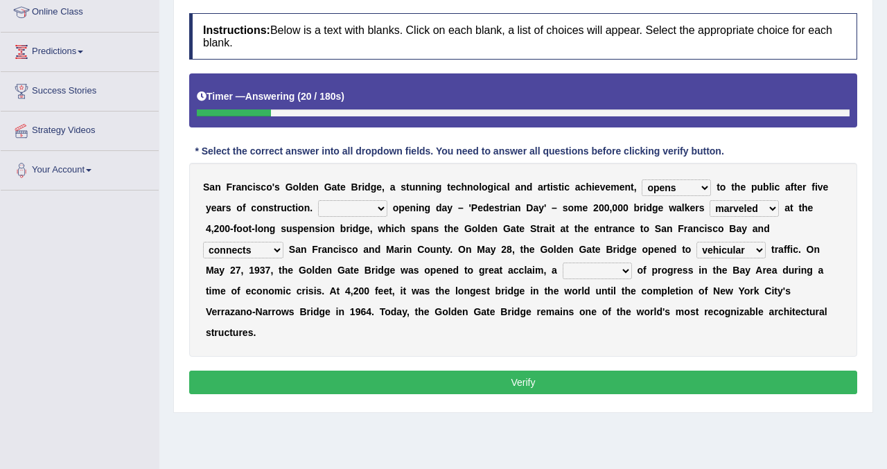
select select "symbol"
click at [564, 263] on select "denial symbol technique yield" at bounding box center [597, 271] width 69 height 17
click at [525, 387] on button "Verify" at bounding box center [523, 383] width 668 height 24
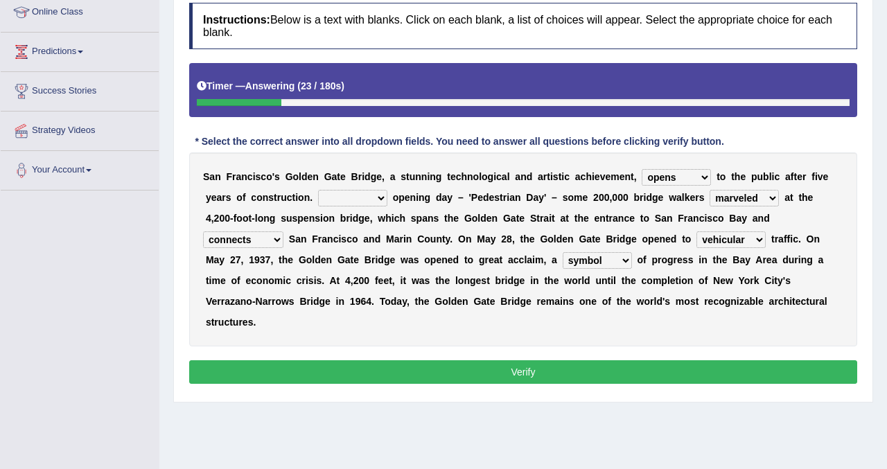
click at [382, 198] on select "On During Since When" at bounding box center [352, 198] width 69 height 17
select select "On"
click at [318, 190] on select "On During Since When" at bounding box center [352, 198] width 69 height 17
click at [365, 371] on button "Verify" at bounding box center [523, 372] width 668 height 24
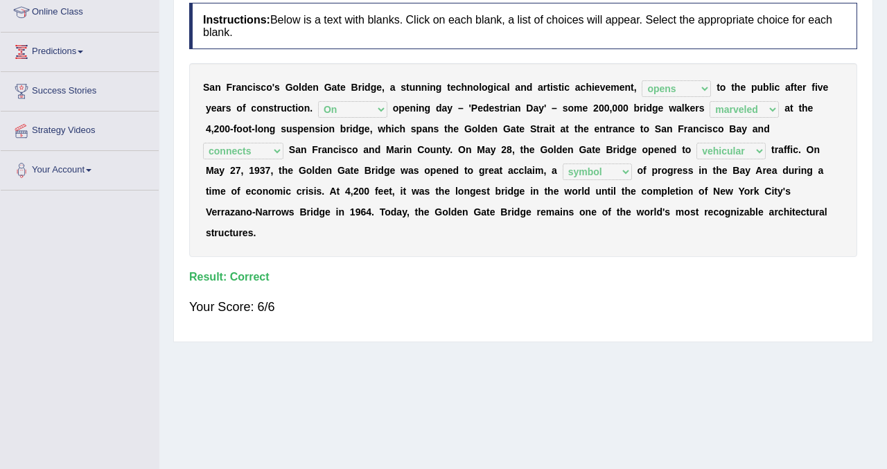
click at [872, 68] on div "Practice Reading & Writing: Fill In The Blanks 4 Golden Gate Bridge 2 Instructi…" at bounding box center [523, 135] width 700 height 413
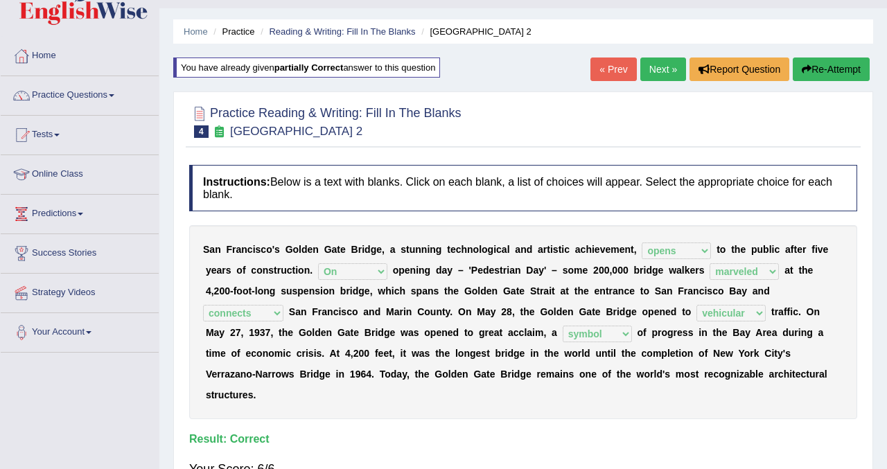
scroll to position [0, 0]
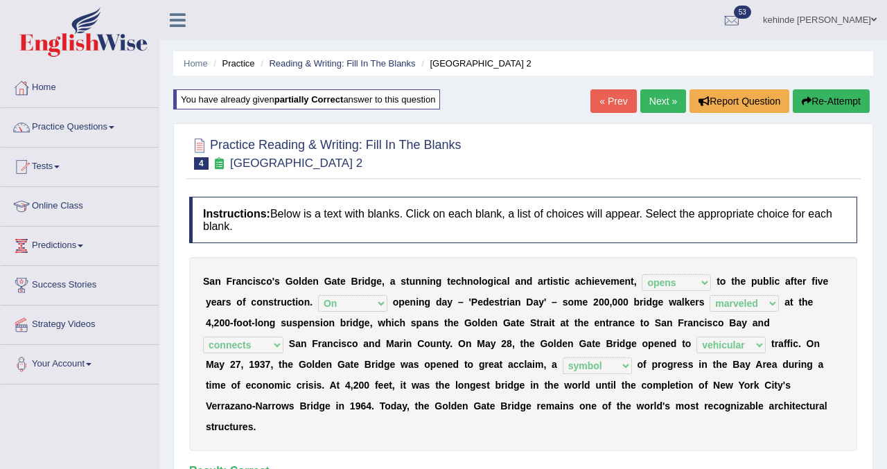
click at [672, 104] on link "Next »" at bounding box center [663, 101] width 46 height 24
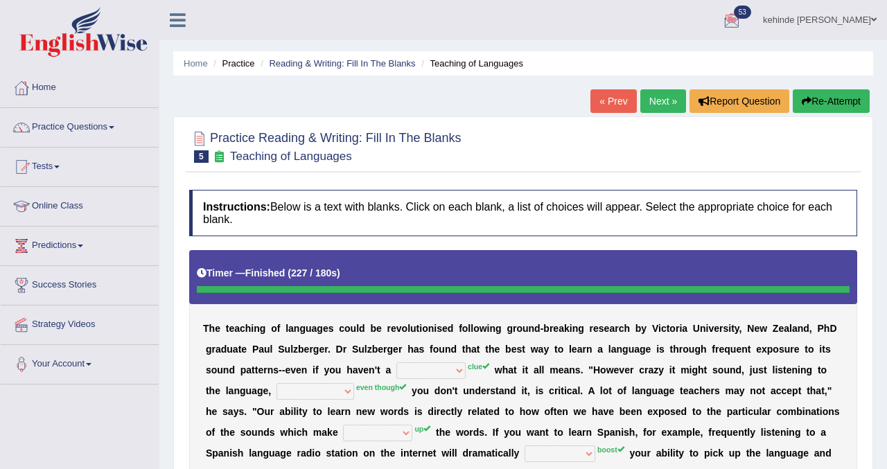
click at [828, 103] on button "Re-Attempt" at bounding box center [831, 101] width 77 height 24
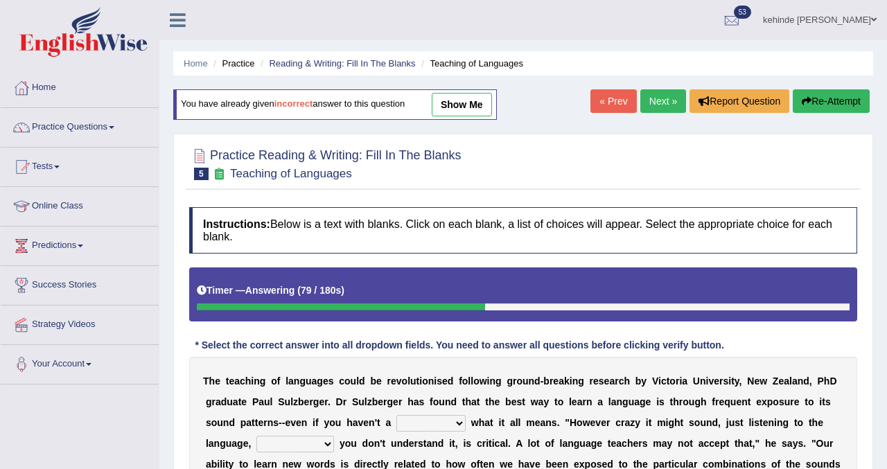
click at [814, 101] on button "Re-Attempt" at bounding box center [831, 101] width 77 height 24
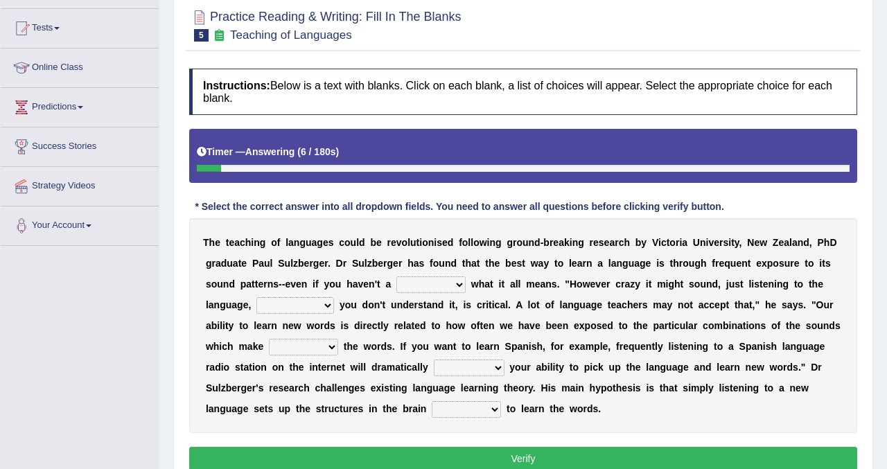
scroll to position [166, 0]
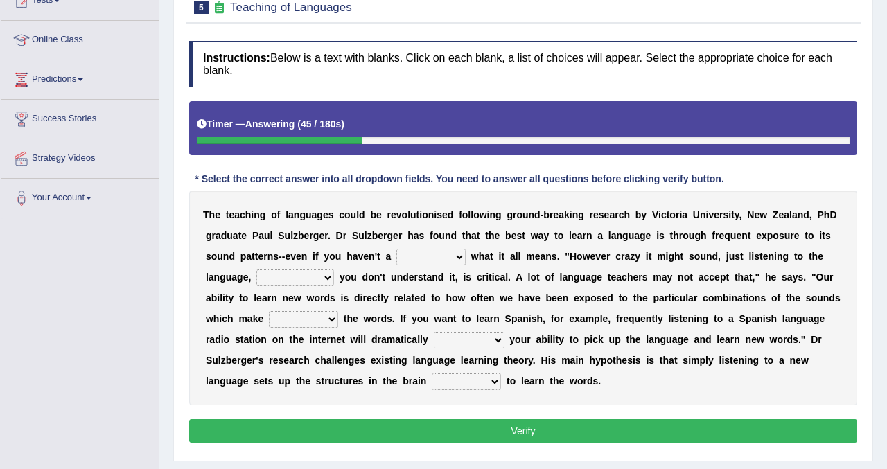
click at [461, 254] on select "dew claw clue due" at bounding box center [430, 257] width 69 height 17
select select "clue"
click at [397, 249] on select "dew claw clue due" at bounding box center [430, 257] width 69 height 17
click at [326, 276] on select "but also all together even though if so" at bounding box center [295, 278] width 78 height 17
select select "even though"
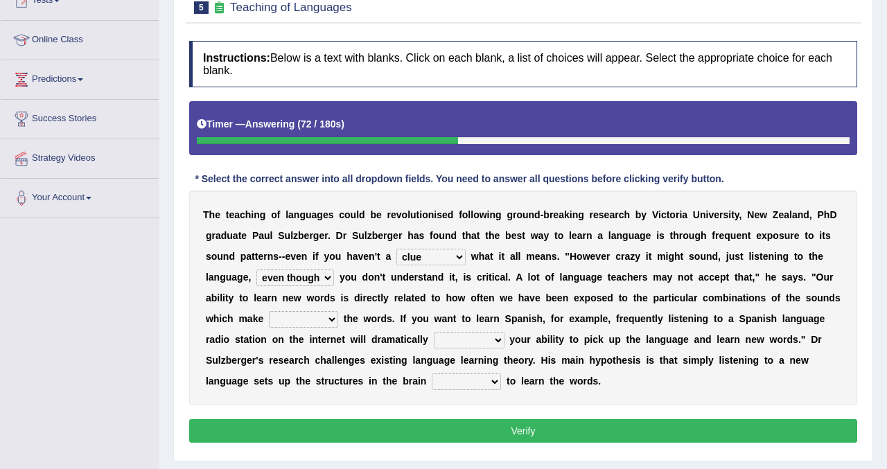
click at [256, 270] on select "but also all together even though if so" at bounding box center [295, 278] width 78 height 17
click at [333, 319] on select "down up of on" at bounding box center [303, 319] width 69 height 17
select select "up"
click at [269, 311] on select "down up of on" at bounding box center [303, 319] width 69 height 17
click at [501, 342] on select "evaluate exaggerate describe boost" at bounding box center [469, 340] width 71 height 17
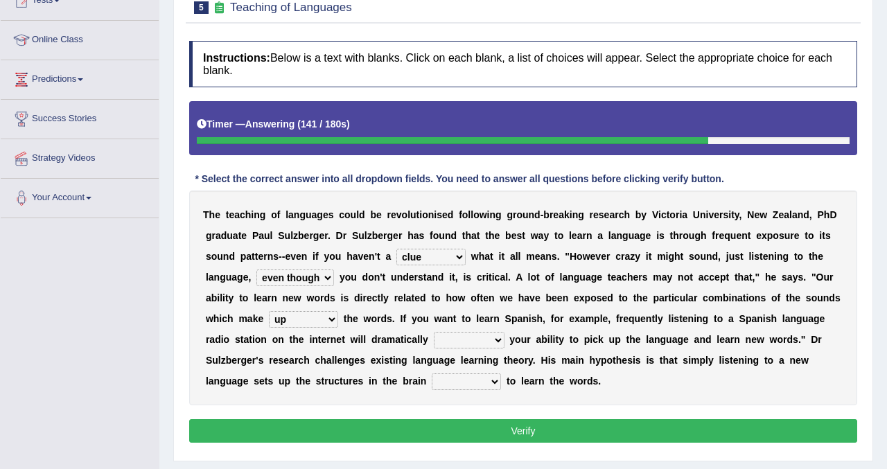
click at [500, 340] on select "evaluate exaggerate describe boost" at bounding box center [469, 340] width 71 height 17
click at [434, 332] on select "evaluate exaggerate describe boost" at bounding box center [469, 340] width 71 height 17
click at [501, 342] on select "evaluate exaggerate describe boost" at bounding box center [469, 340] width 71 height 17
select select "evaluate"
click at [434, 332] on select "evaluate exaggerate describe boost" at bounding box center [469, 340] width 71 height 17
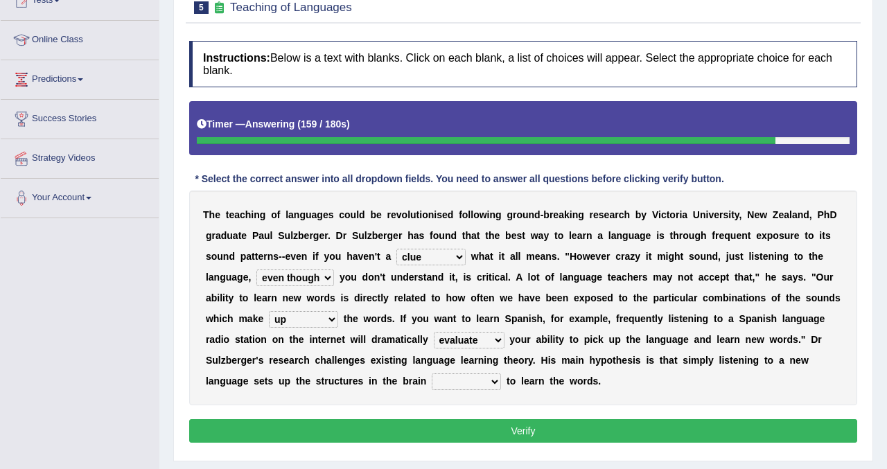
click at [492, 383] on select "requiring required directed to require" at bounding box center [466, 382] width 69 height 17
select select "required"
click at [432, 374] on select "requiring required directed to require" at bounding box center [466, 382] width 69 height 17
click at [498, 379] on select "requiring required directed to require" at bounding box center [466, 382] width 69 height 17
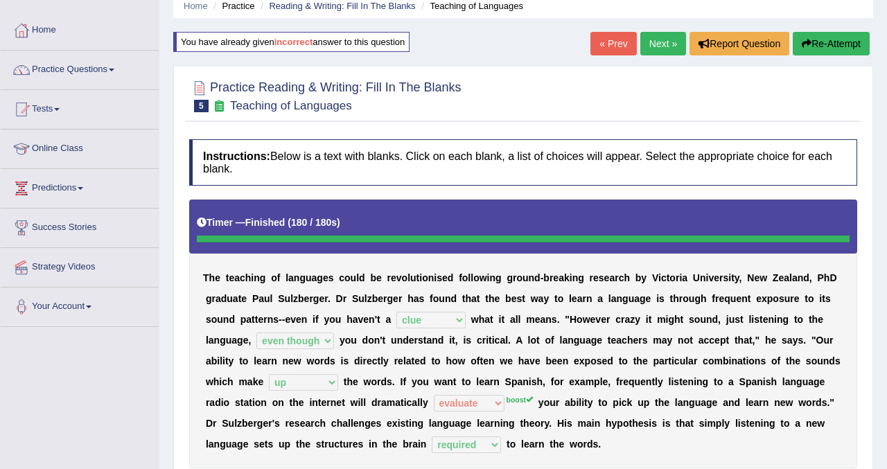
scroll to position [55, 0]
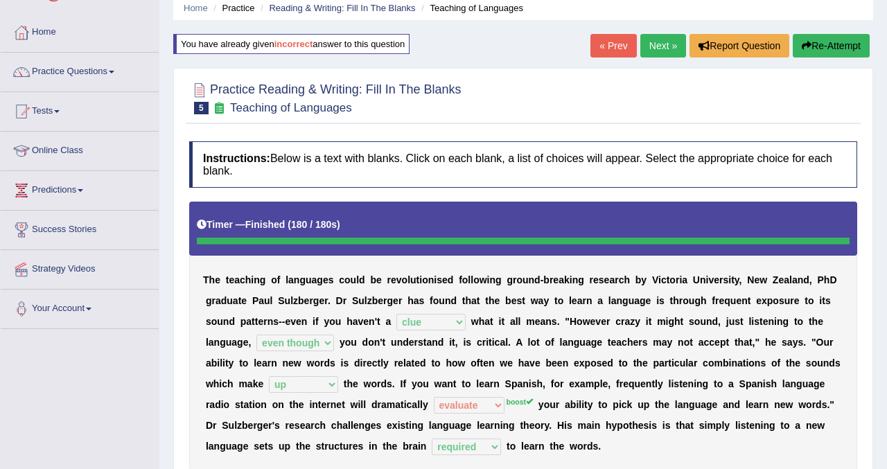
click at [827, 54] on button "Re-Attempt" at bounding box center [831, 46] width 77 height 24
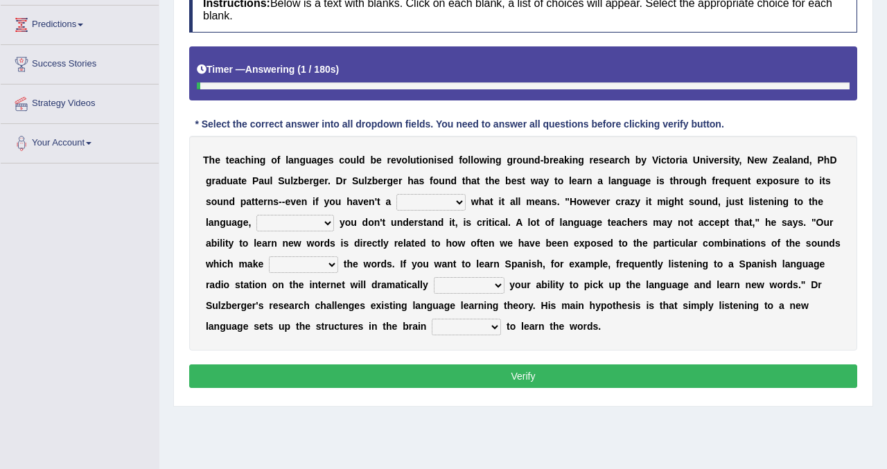
scroll to position [222, 0]
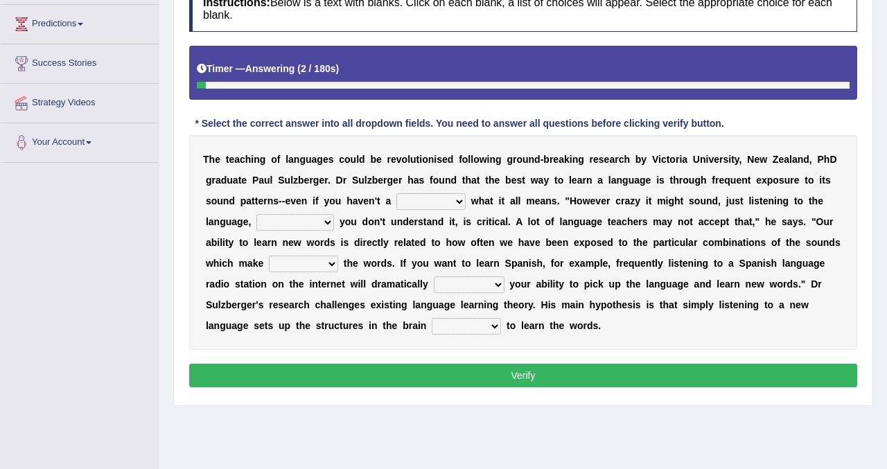
click at [457, 204] on select "dew claw clue due" at bounding box center [430, 201] width 69 height 17
select select "clue"
click at [397, 193] on select "dew claw clue due" at bounding box center [430, 201] width 69 height 17
click at [326, 222] on select "but also all together even though if so" at bounding box center [295, 222] width 78 height 17
select select "even though"
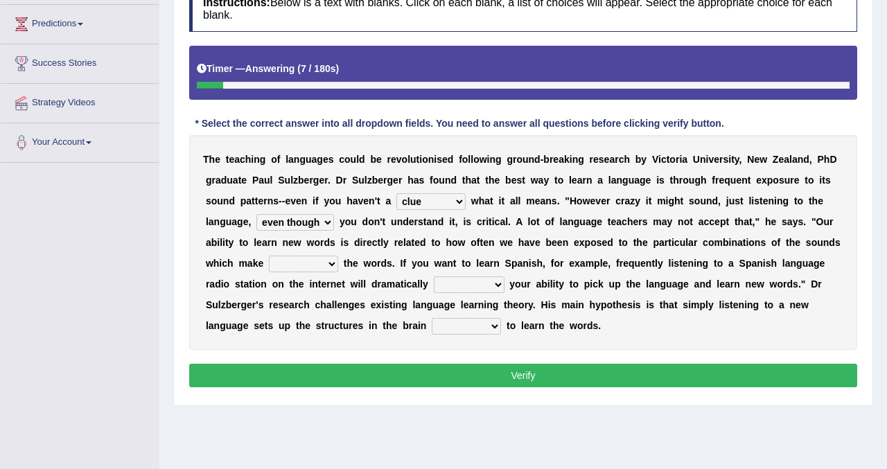
click at [256, 214] on select "but also all together even though if so" at bounding box center [295, 222] width 78 height 17
click at [332, 265] on select "down up of on" at bounding box center [303, 264] width 69 height 17
select select "up"
click at [269, 256] on select "down up of on" at bounding box center [303, 264] width 69 height 17
click at [493, 281] on select "evaluate exaggerate describe boost" at bounding box center [469, 285] width 71 height 17
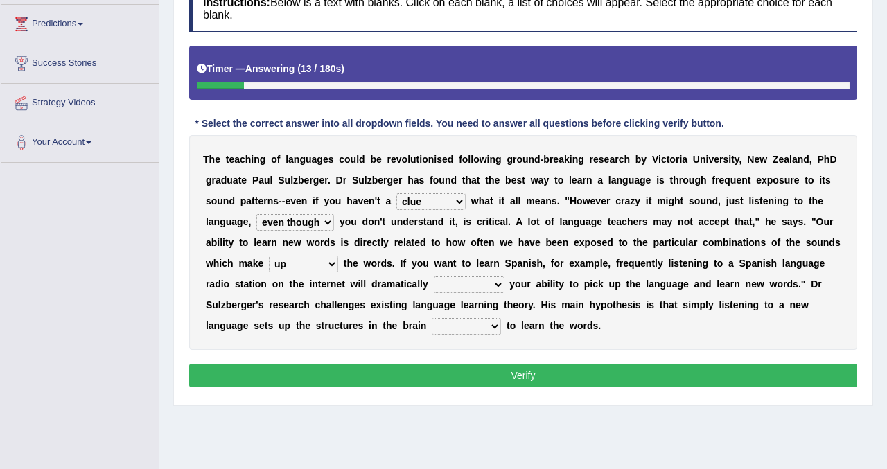
select select "boost"
click at [434, 277] on select "evaluate exaggerate describe boost" at bounding box center [469, 285] width 71 height 17
click at [447, 329] on select "requiring required directed to require" at bounding box center [466, 326] width 69 height 17
select select "required"
click at [432, 318] on select "requiring required directed to require" at bounding box center [466, 326] width 69 height 17
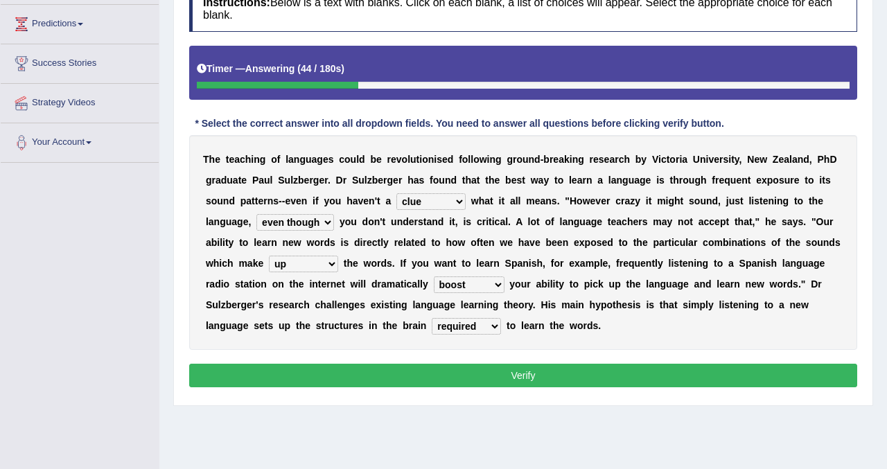
click at [874, 75] on div "Home Practice Reading & Writing: Fill In The Blanks Teaching of Languages You h…" at bounding box center [523, 124] width 728 height 693
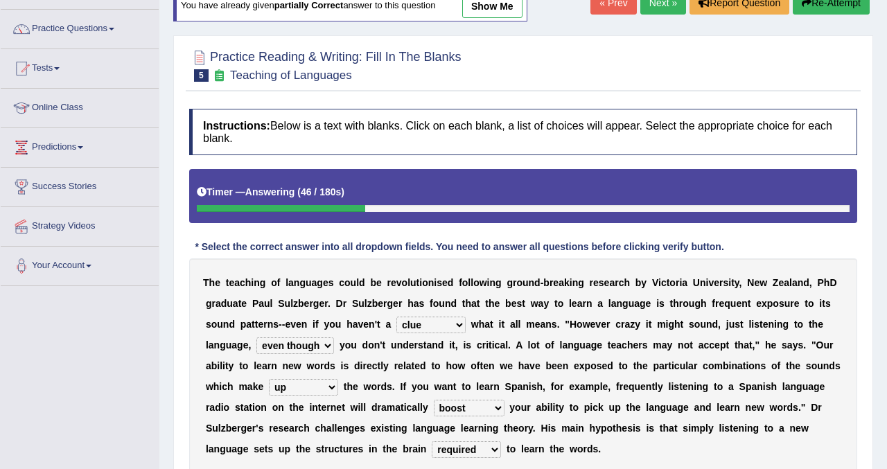
scroll to position [55, 0]
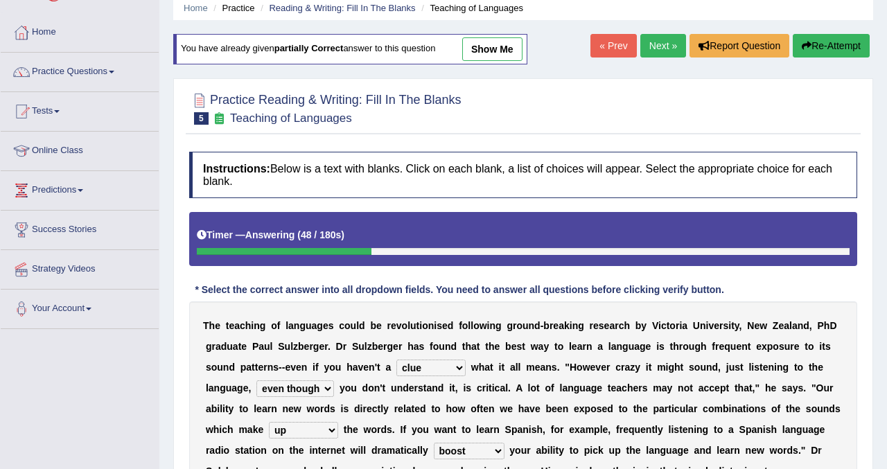
click at [653, 45] on link "Next »" at bounding box center [663, 46] width 46 height 24
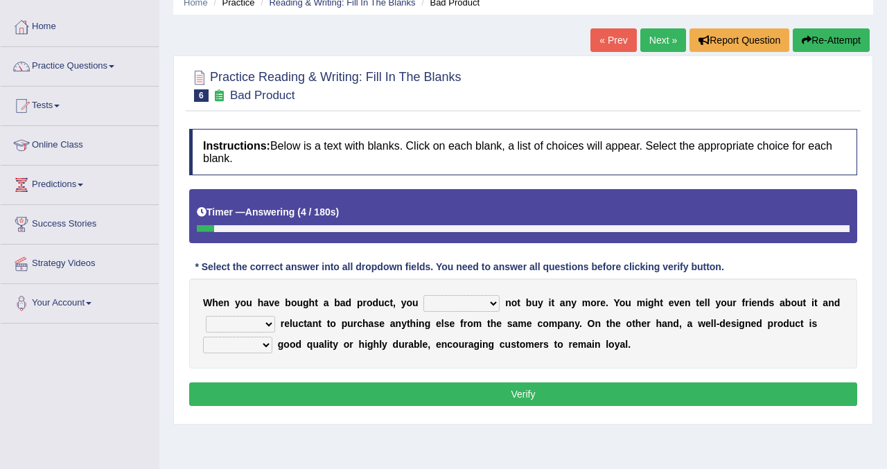
scroll to position [83, 0]
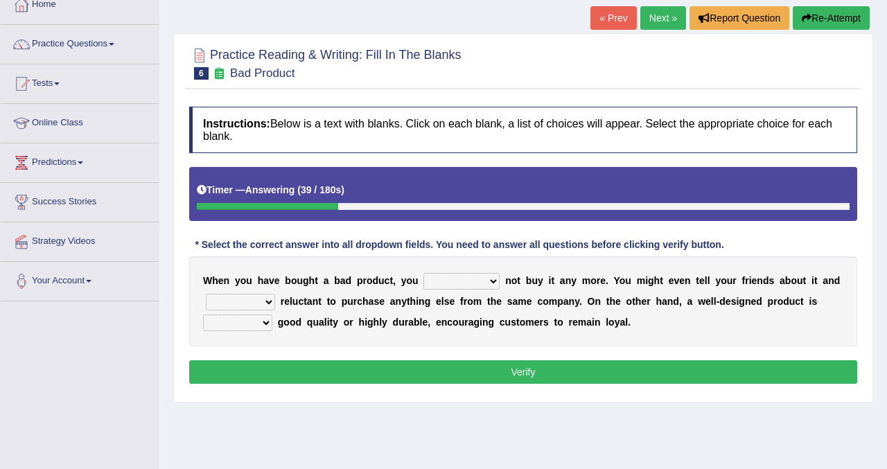
click at [493, 282] on select "would have should have should" at bounding box center [461, 281] width 76 height 17
click at [423, 273] on select "would have should have should" at bounding box center [461, 281] width 76 height 17
click at [486, 286] on select "would have should have should" at bounding box center [461, 281] width 76 height 17
click at [423, 273] on select "would have should have should" at bounding box center [461, 281] width 76 height 17
click at [494, 284] on select "would have should have should" at bounding box center [461, 281] width 76 height 17
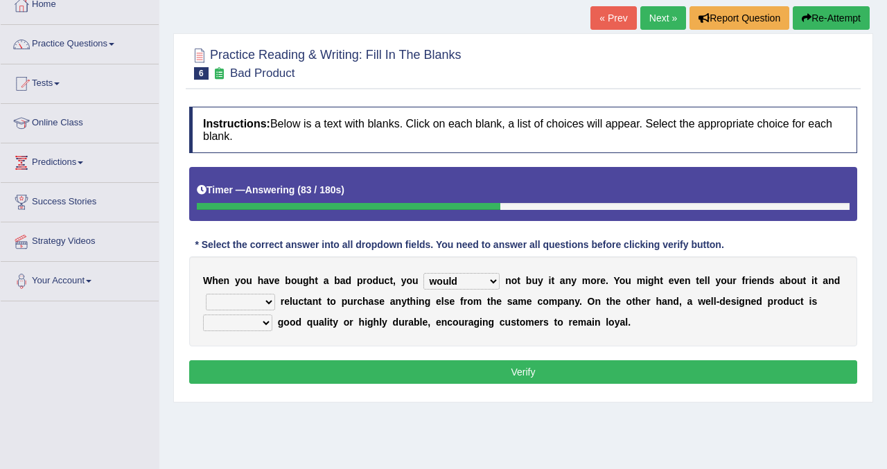
select select "should"
click at [423, 273] on select "would have should have should" at bounding box center [461, 281] width 76 height 17
click at [258, 300] on select "is are be being" at bounding box center [240, 302] width 69 height 17
click at [206, 294] on select "is are be being" at bounding box center [240, 302] width 69 height 17
click at [268, 308] on select "is are be being" at bounding box center [240, 302] width 69 height 17
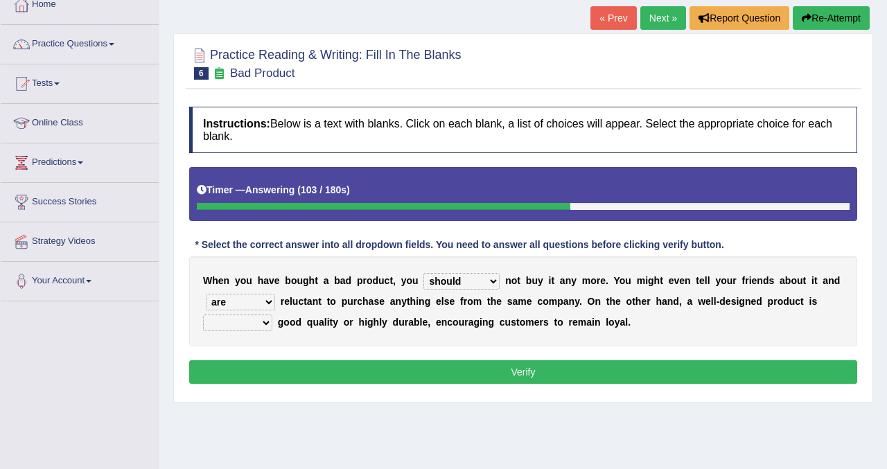
select select "is"
click at [206, 294] on select "is are be being" at bounding box center [240, 302] width 69 height 17
click at [263, 307] on select "is are be being" at bounding box center [240, 302] width 69 height 17
click at [265, 320] on select "both also neither either" at bounding box center [237, 323] width 69 height 17
select select "also"
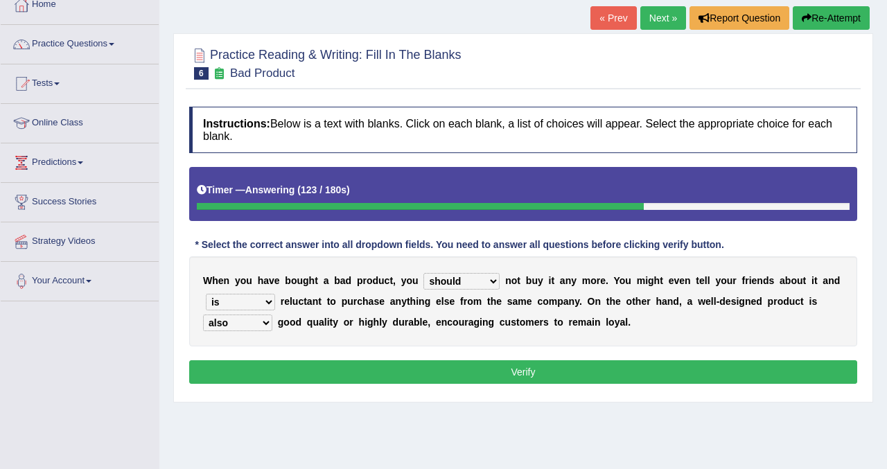
click at [203, 315] on select "both also neither either" at bounding box center [237, 323] width 69 height 17
click at [490, 278] on select "would have should have should" at bounding box center [461, 281] width 76 height 17
click at [491, 280] on select "would have should have should" at bounding box center [461, 281] width 76 height 17
select select "would"
click at [423, 273] on select "would have should have should" at bounding box center [461, 281] width 76 height 17
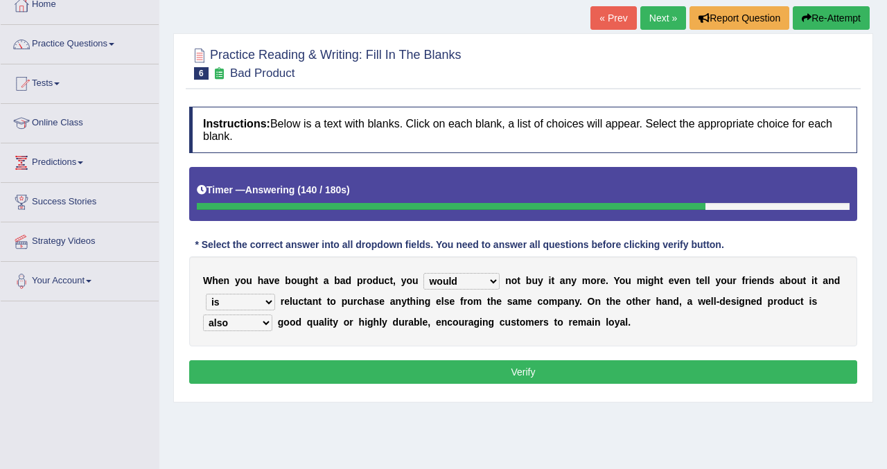
click at [463, 361] on button "Verify" at bounding box center [523, 372] width 668 height 24
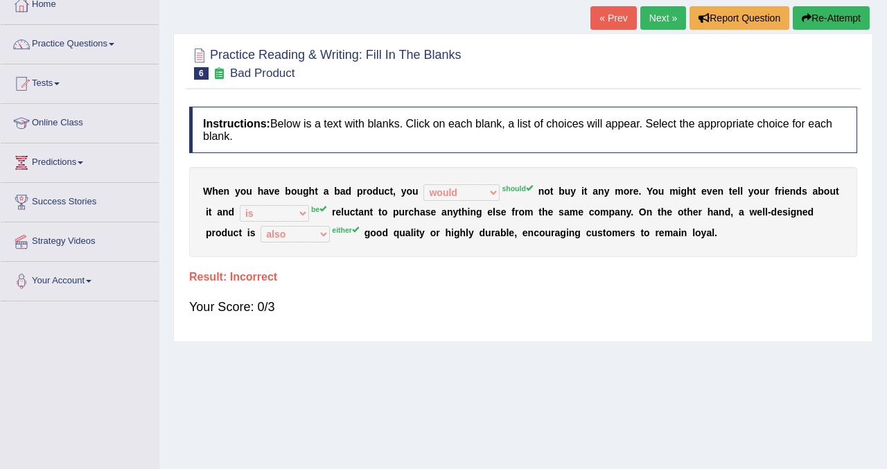
click at [818, 16] on button "Re-Attempt" at bounding box center [831, 18] width 77 height 24
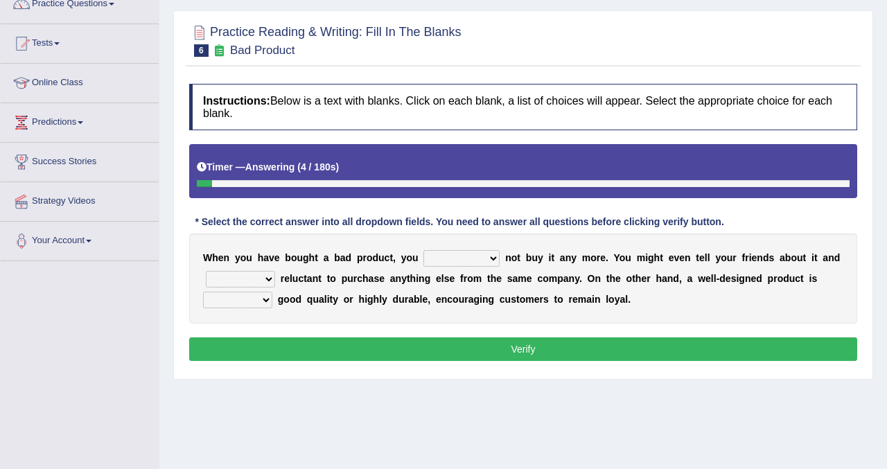
scroll to position [165, 0]
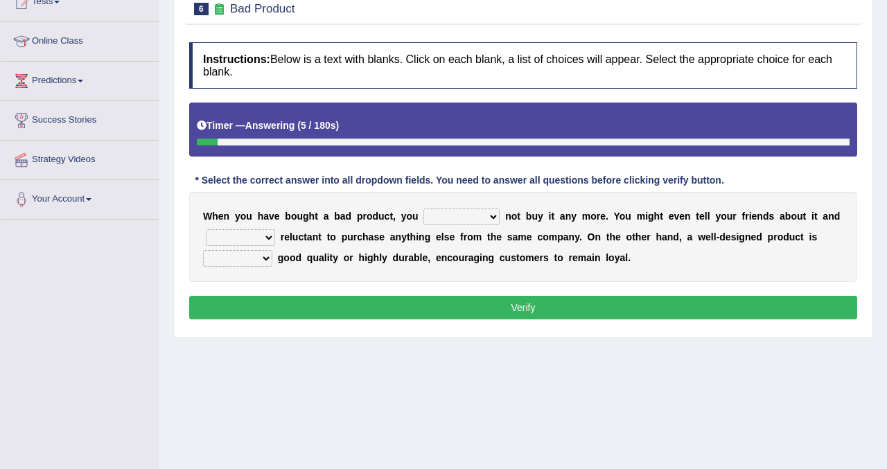
click at [487, 217] on select "would have should have should" at bounding box center [461, 217] width 76 height 17
select select "should"
click at [423, 209] on select "would have should have should" at bounding box center [461, 217] width 76 height 17
click at [265, 235] on select "is are be being" at bounding box center [240, 237] width 69 height 17
select select "be"
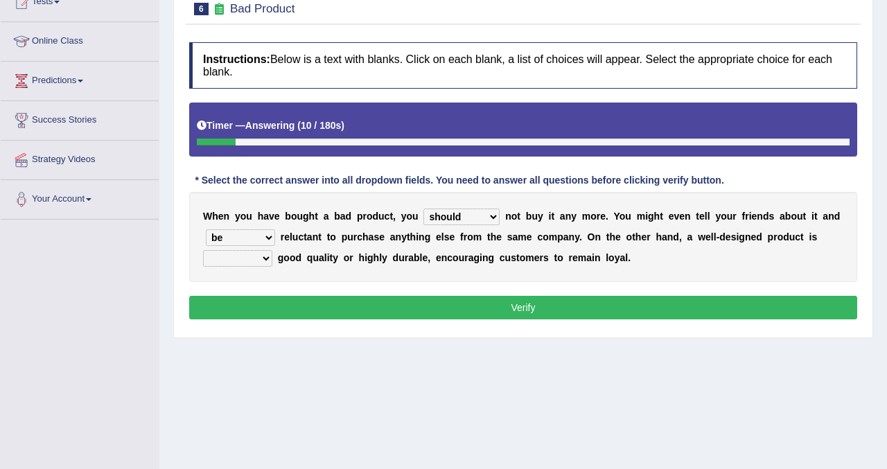
click at [206, 229] on select "is are be being" at bounding box center [240, 237] width 69 height 17
click at [259, 263] on select "both also neither either" at bounding box center [237, 258] width 69 height 17
select select "either"
click at [203, 250] on select "both also neither either" at bounding box center [237, 258] width 69 height 17
click at [328, 304] on button "Verify" at bounding box center [523, 308] width 668 height 24
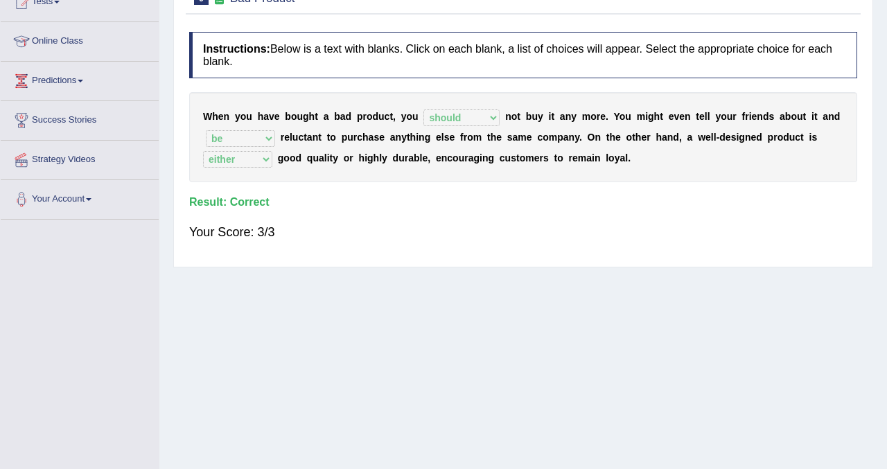
click at [871, 46] on div "Practice Reading & Writing: Fill In The Blanks 6 Bad Product Instructions: Belo…" at bounding box center [523, 112] width 700 height 309
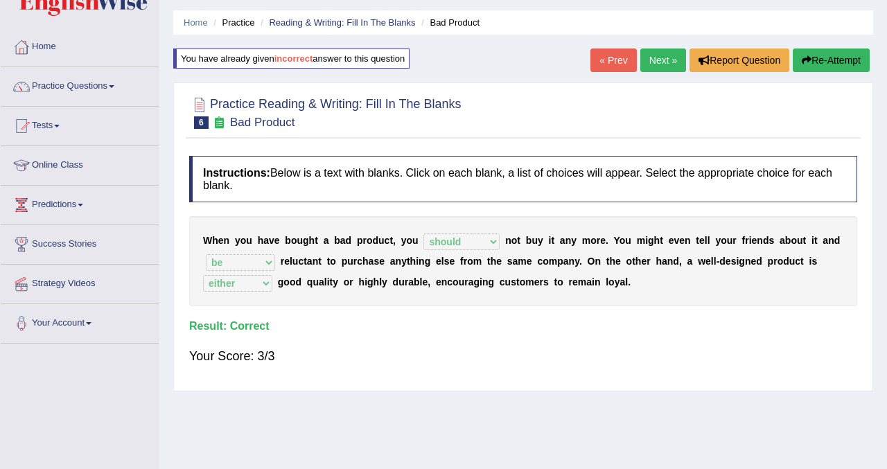
scroll to position [0, 0]
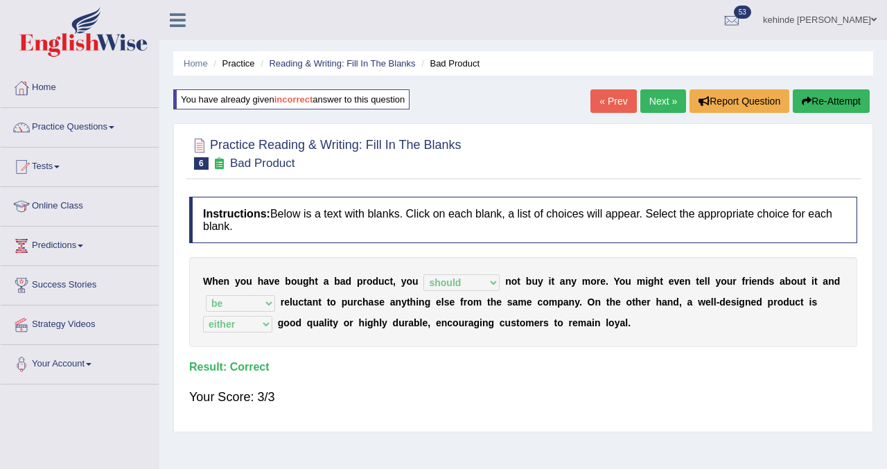
click at [654, 98] on link "Next »" at bounding box center [663, 101] width 46 height 24
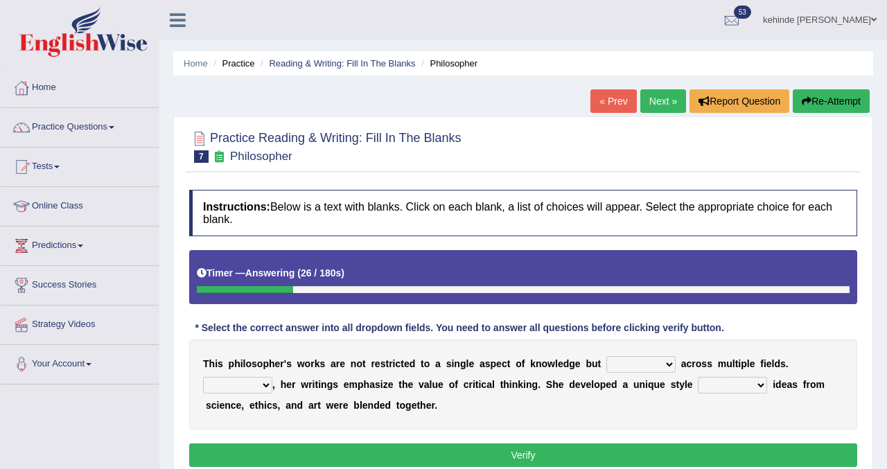
click at [670, 366] on select "constrain contain assemble extend" at bounding box center [640, 364] width 69 height 17
